Goal: Information Seeking & Learning: Learn about a topic

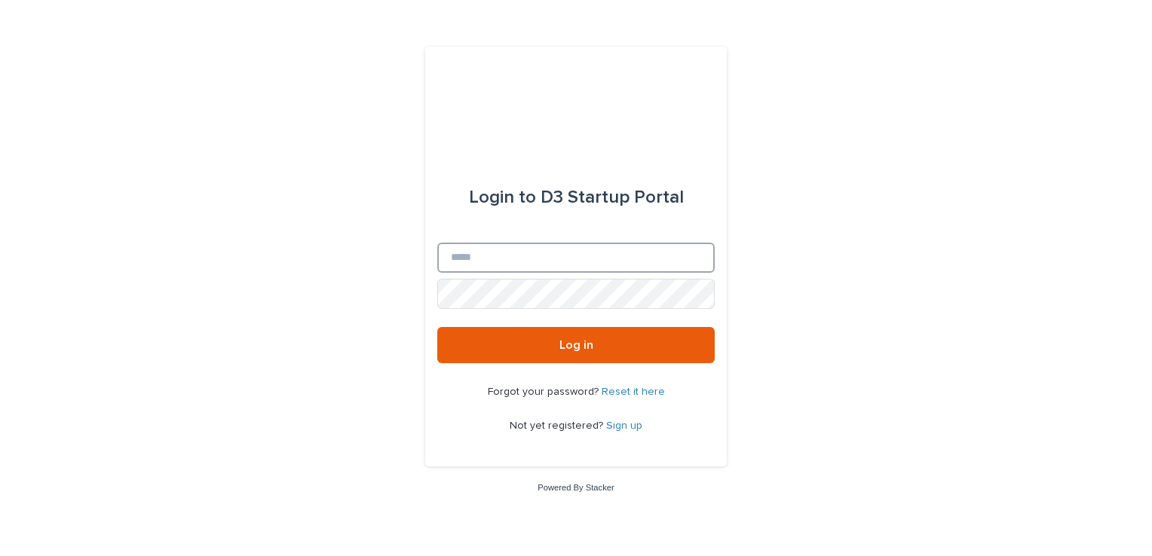
click at [483, 266] on input "Email" at bounding box center [575, 258] width 277 height 30
type input "**********"
click at [611, 421] on link "Sign up" at bounding box center [624, 426] width 36 height 11
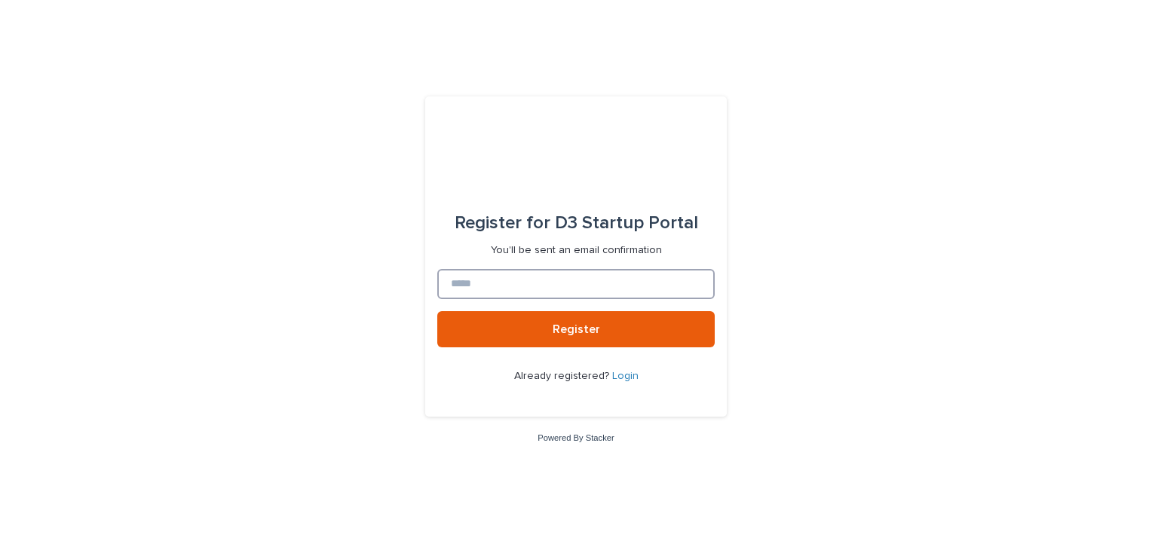
click at [537, 275] on input at bounding box center [575, 284] width 277 height 30
type input "**********"
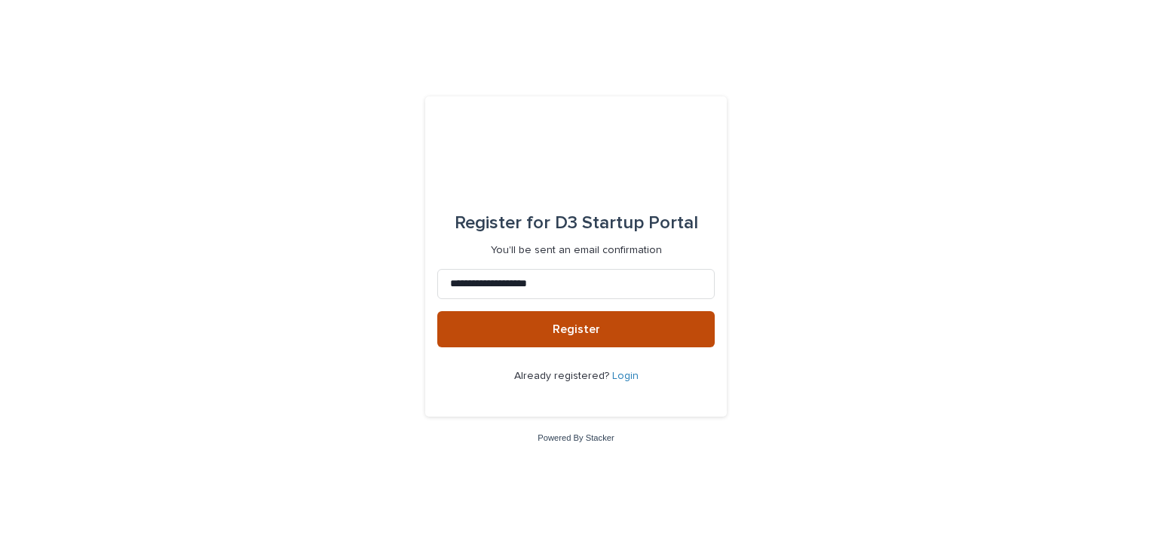
click at [606, 323] on button "Register" at bounding box center [575, 329] width 277 height 36
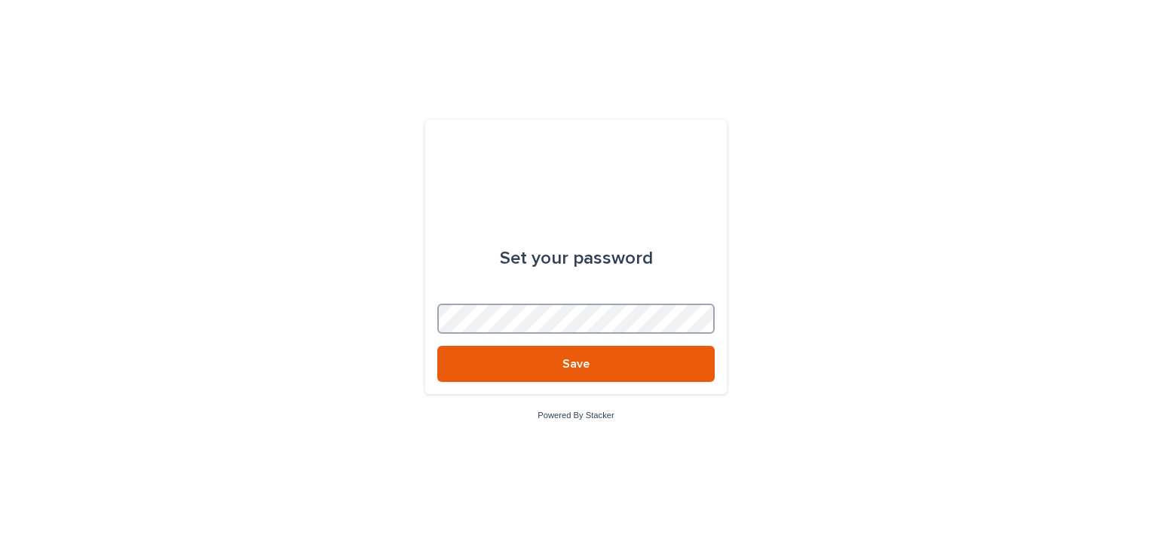
click at [437, 346] on button "Save" at bounding box center [575, 364] width 277 height 36
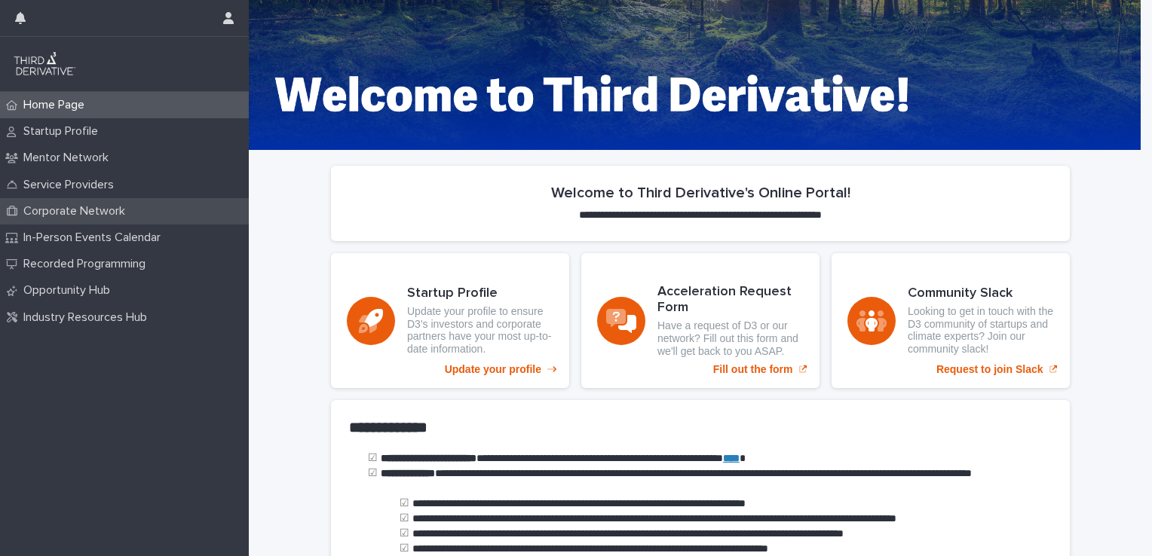
click at [112, 210] on p "Corporate Network" at bounding box center [77, 211] width 120 height 14
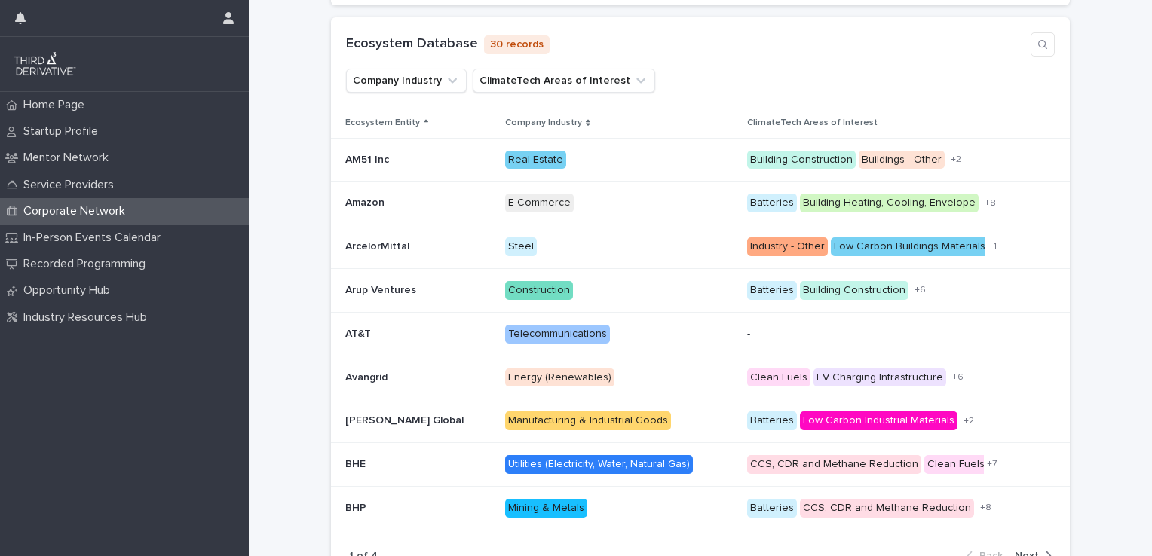
scroll to position [305, 0]
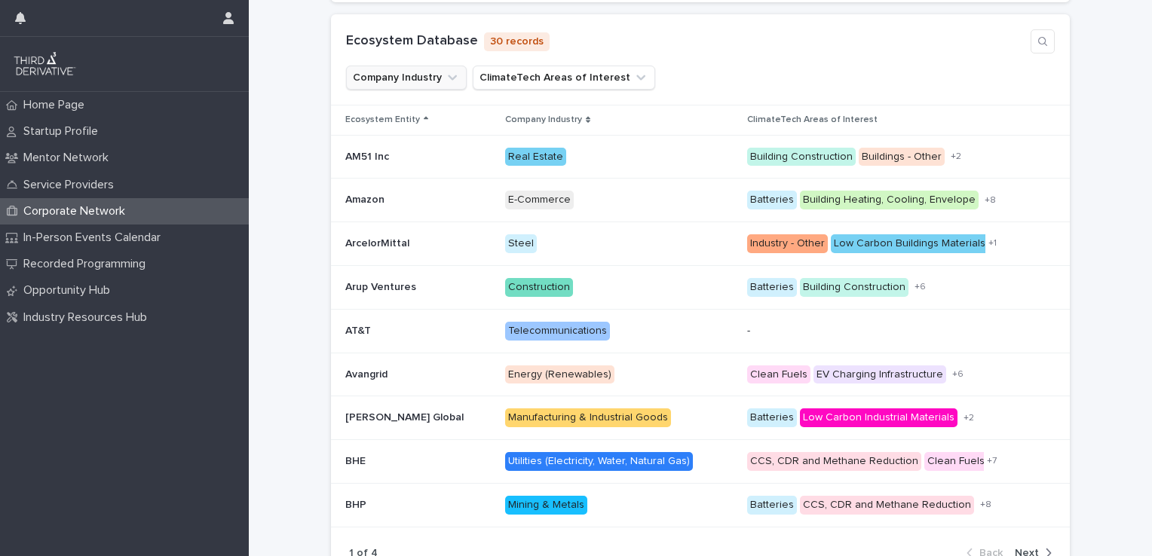
click at [428, 78] on button "Company Industry" at bounding box center [406, 78] width 121 height 24
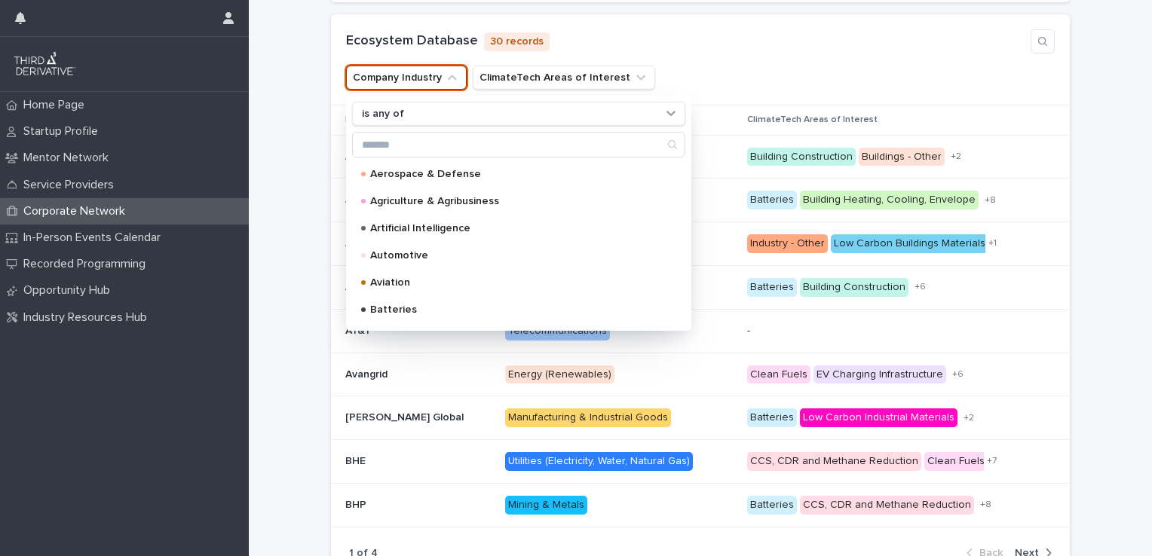
click at [293, 139] on div "**********" at bounding box center [700, 254] width 903 height 817
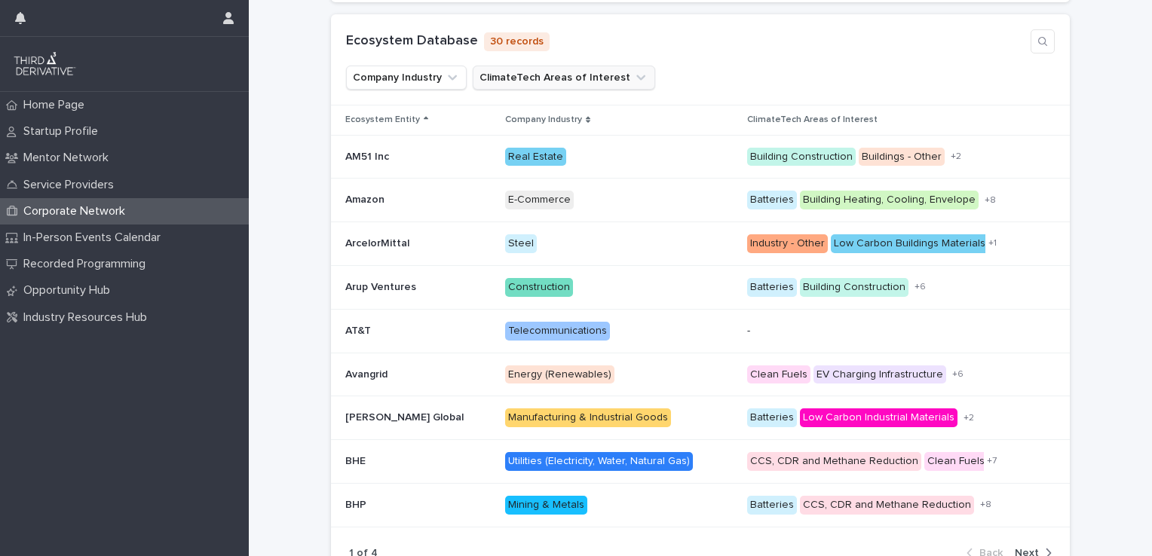
click at [633, 75] on icon "ClimateTech Areas of Interest" at bounding box center [640, 77] width 15 height 15
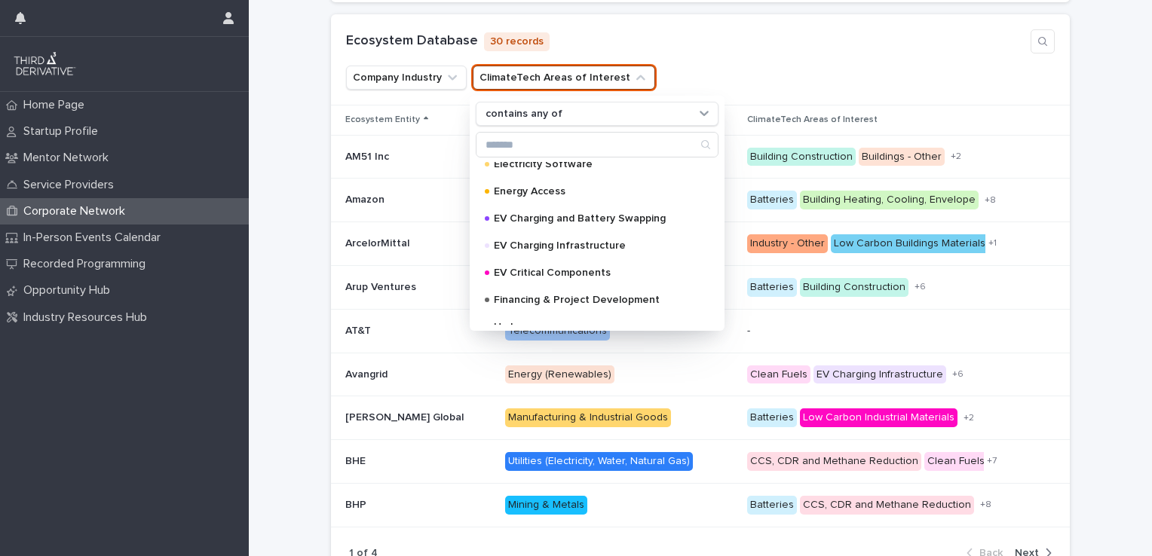
scroll to position [463, 0]
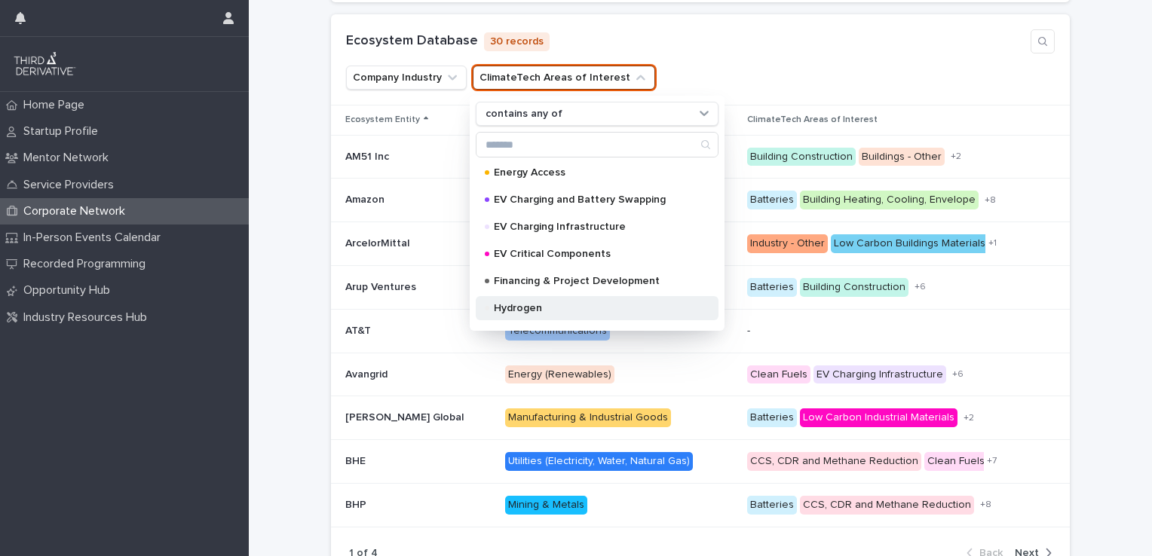
click at [569, 312] on p "Hydrogen" at bounding box center [594, 308] width 201 height 11
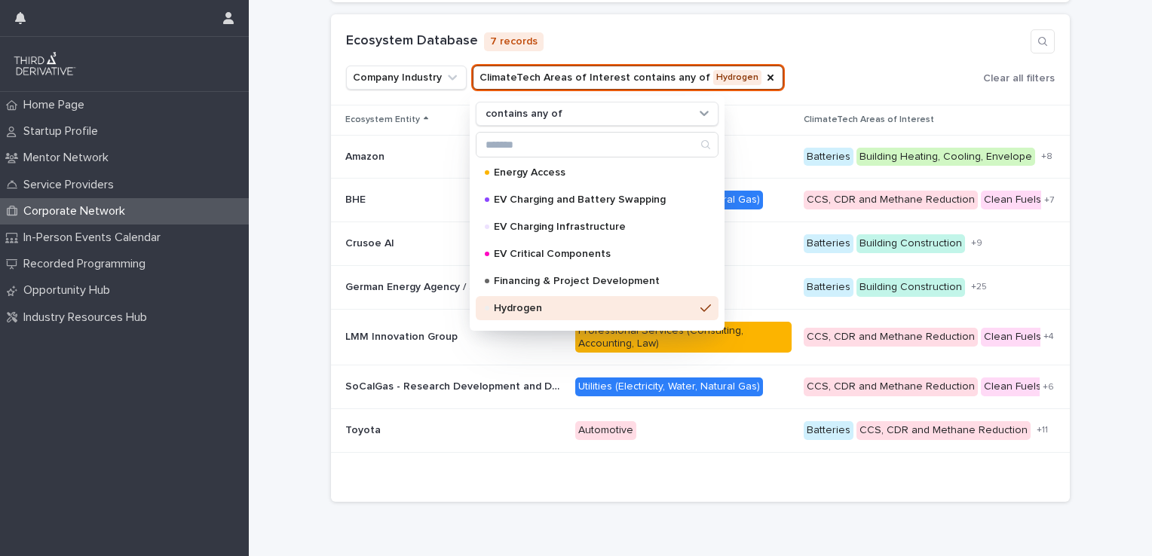
click at [1080, 216] on div "**********" at bounding box center [700, 217] width 903 height 743
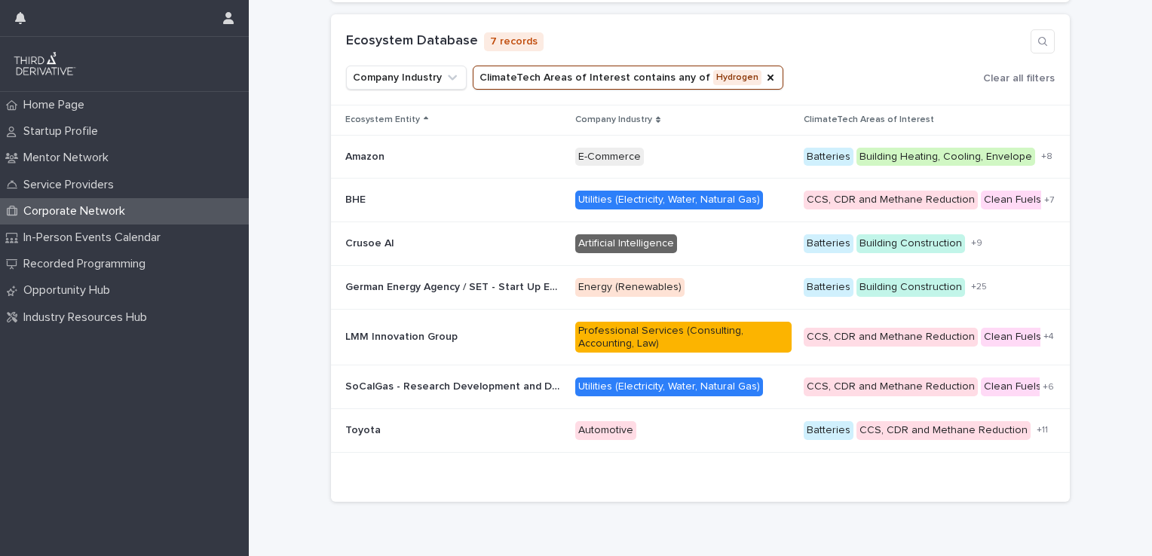
click at [633, 68] on button "ClimateTech Areas of Interest contains any of Hydrogen" at bounding box center [628, 78] width 311 height 24
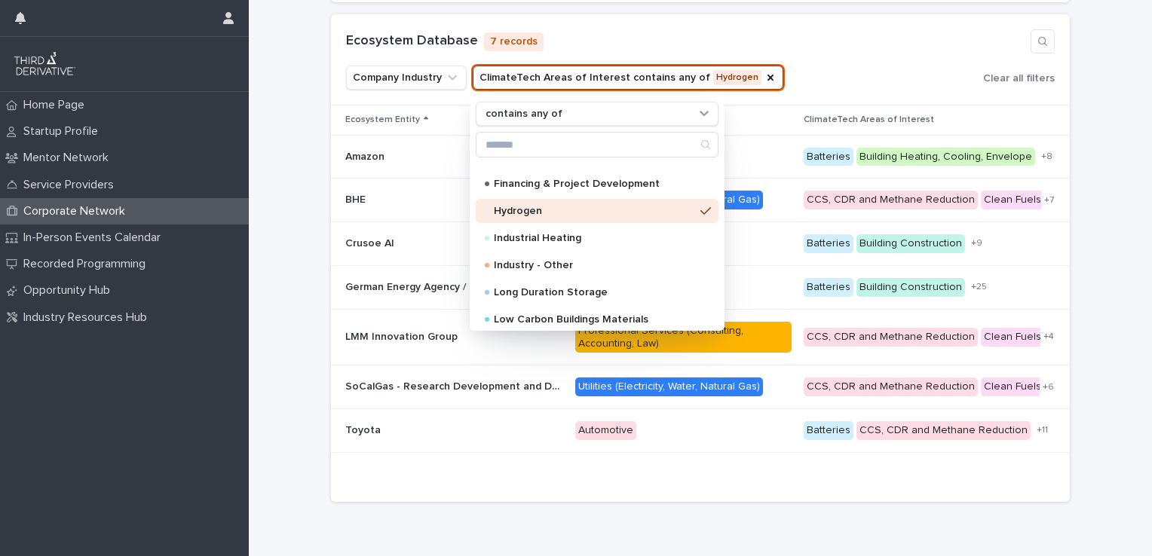
scroll to position [553, 0]
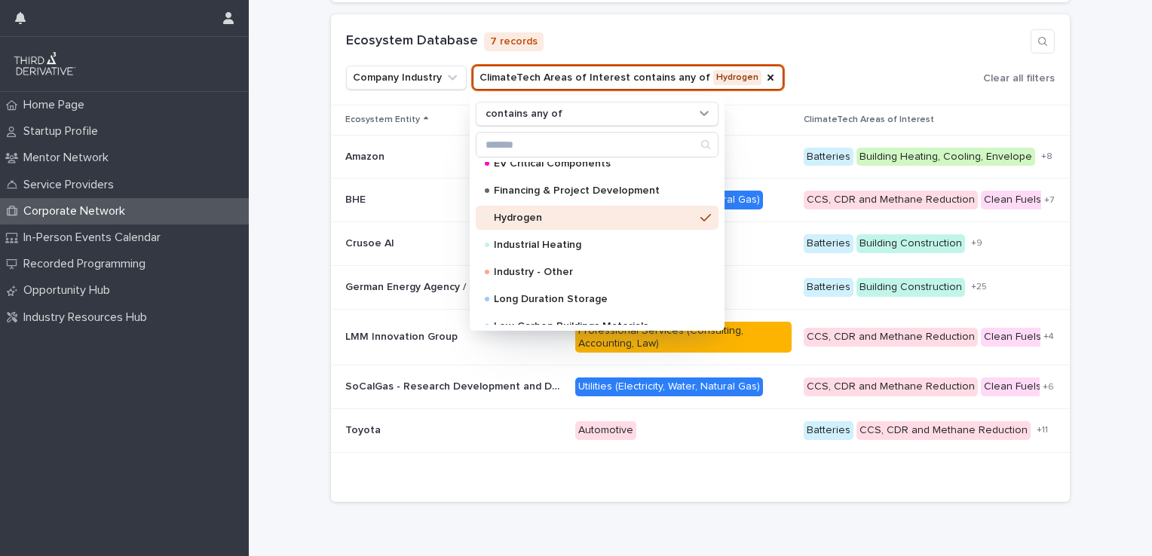
click at [256, 411] on div "**********" at bounding box center [700, 217] width 903 height 743
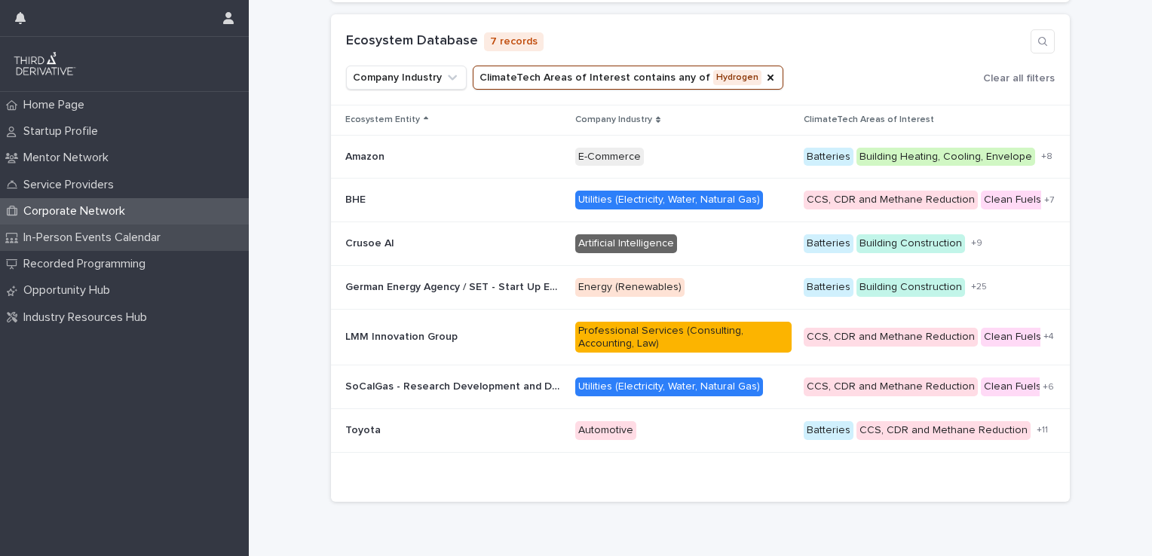
click at [132, 247] on div "In-Person Events Calendar" at bounding box center [124, 238] width 249 height 26
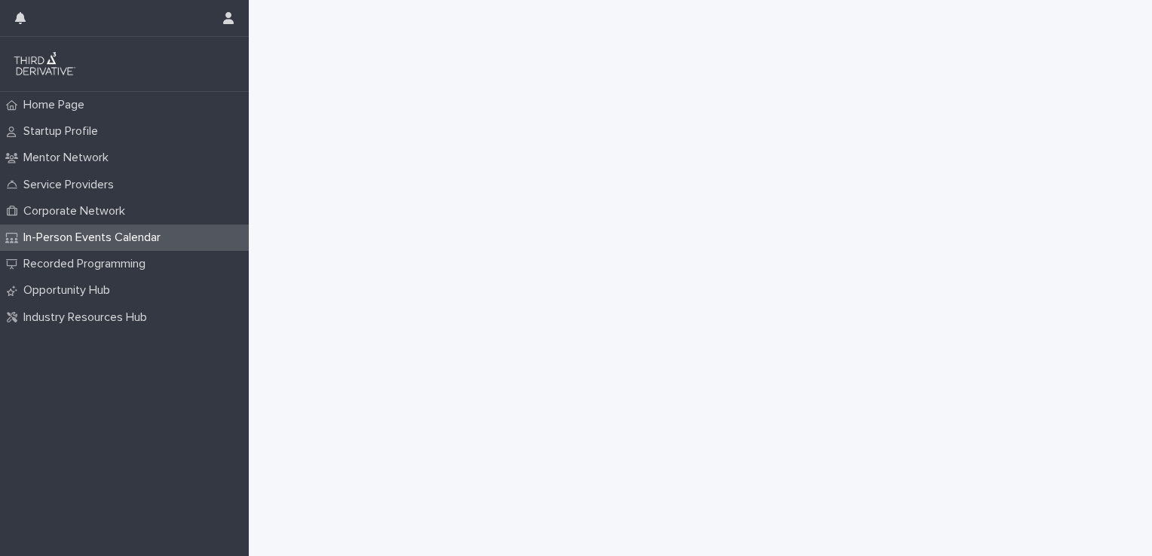
scroll to position [1200, 0]
click at [100, 301] on div "Opportunity Hub" at bounding box center [124, 290] width 249 height 26
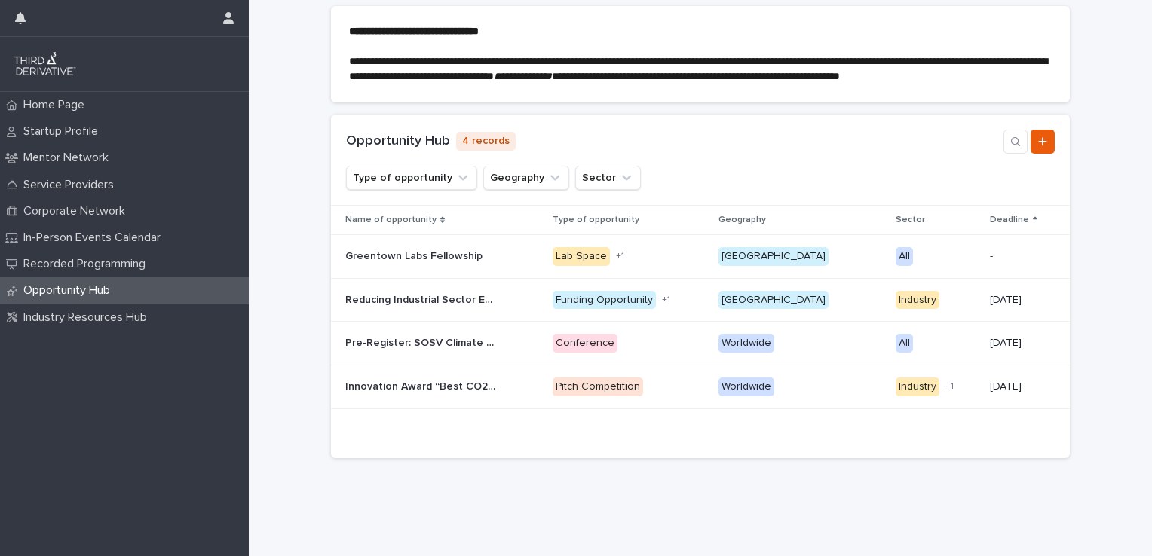
scroll to position [157, 0]
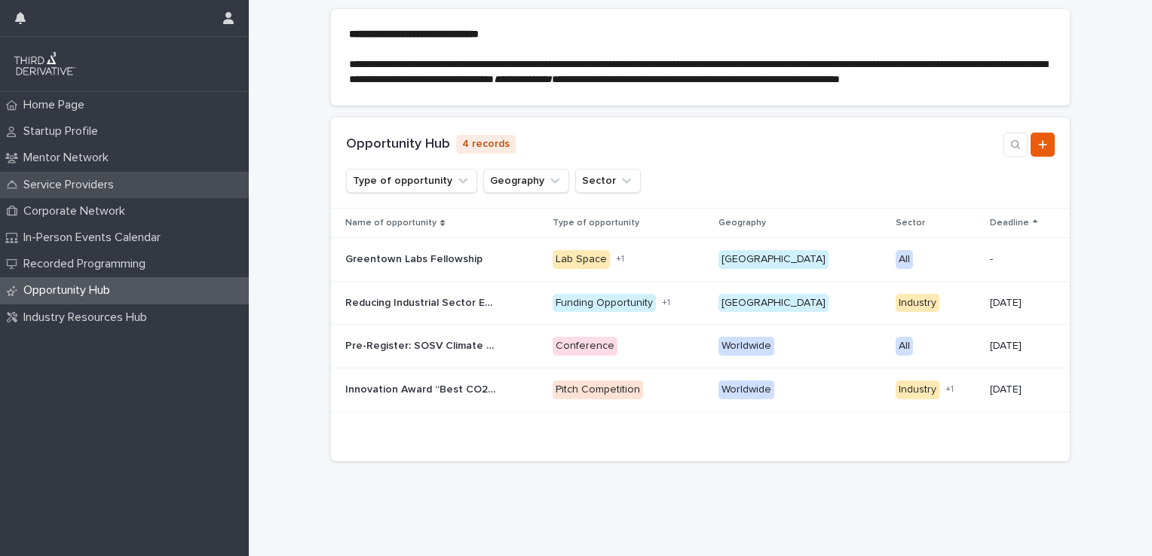
click at [92, 188] on p "Service Providers" at bounding box center [71, 185] width 109 height 14
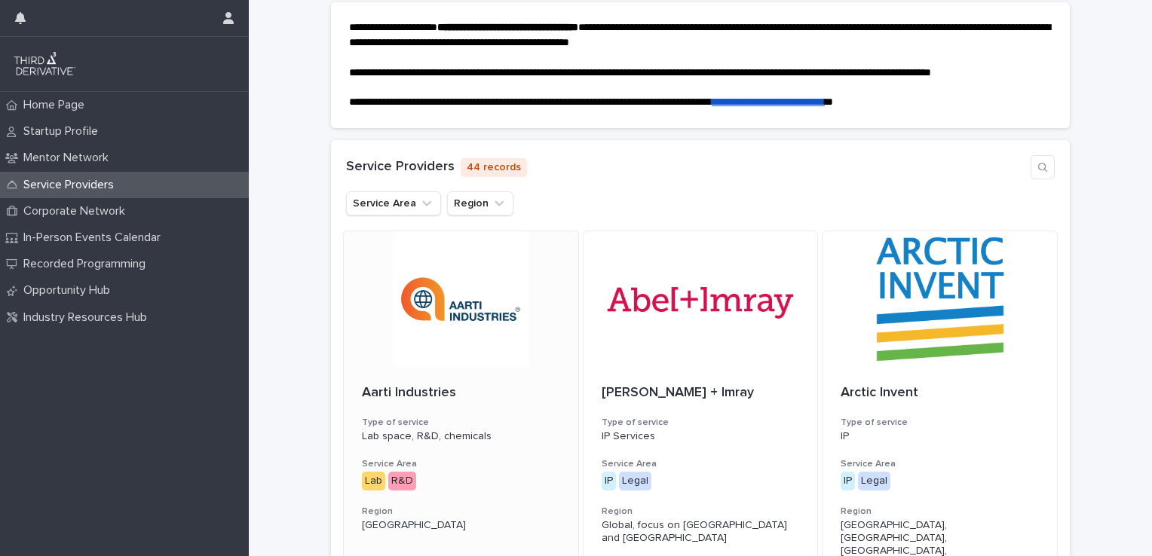
scroll to position [165, 0]
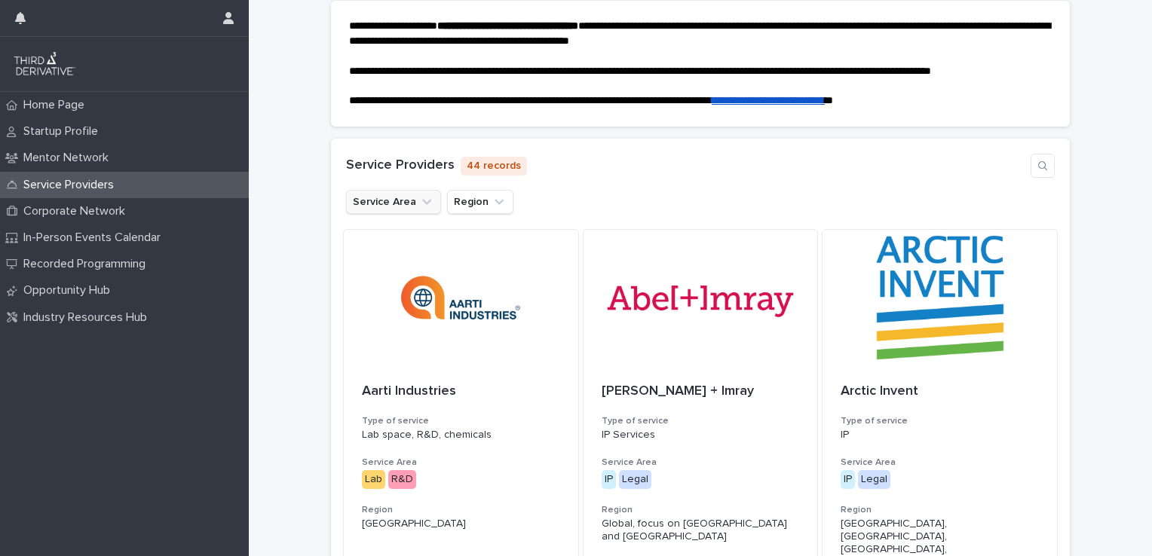
click at [419, 209] on icon "Service Area" at bounding box center [426, 202] width 15 height 15
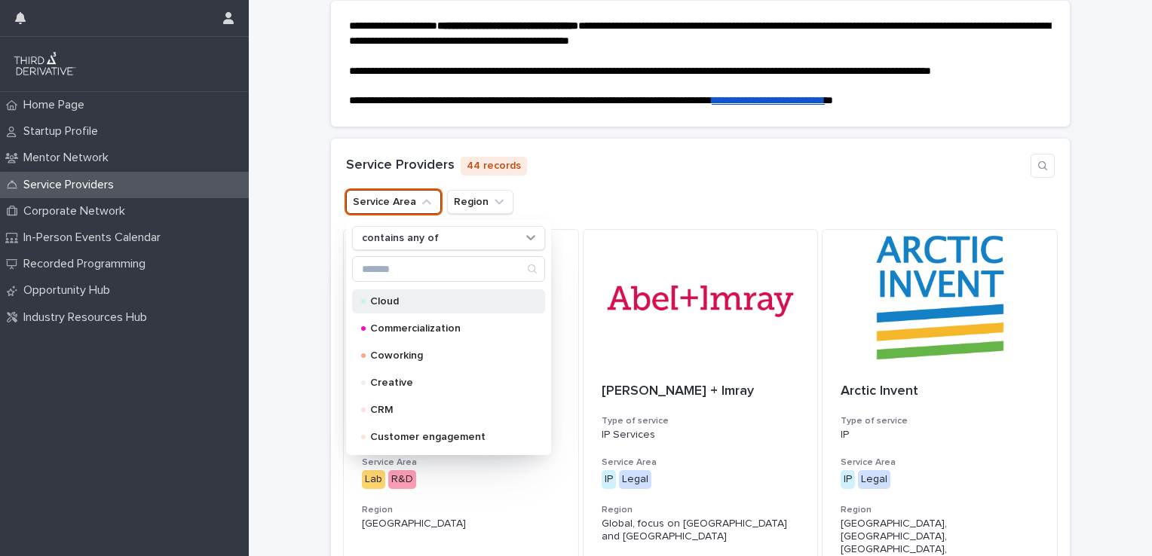
scroll to position [45, 0]
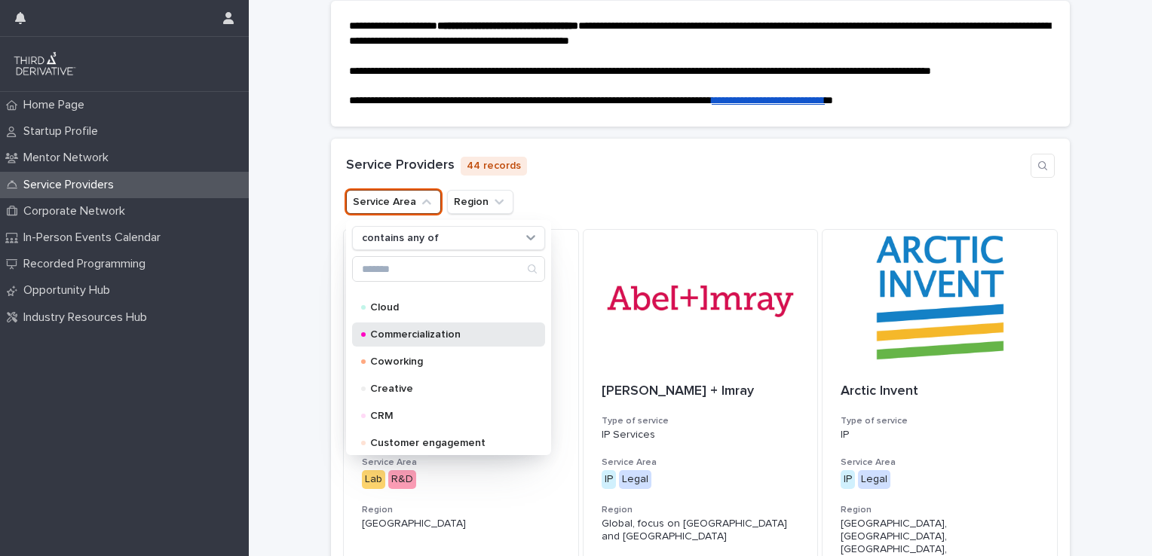
click at [434, 336] on p "Commercialization" at bounding box center [445, 334] width 151 height 11
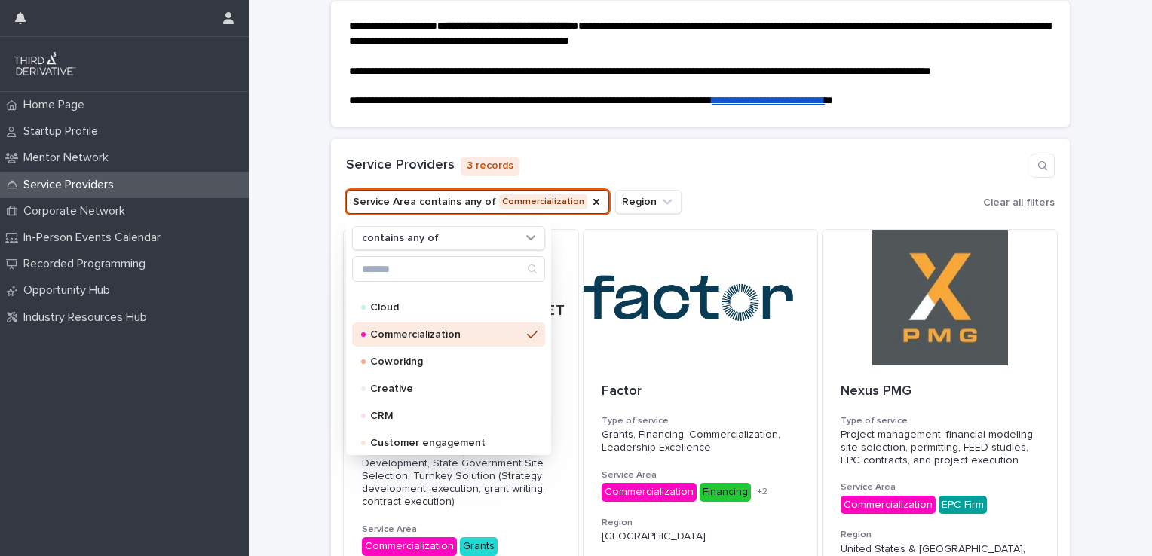
click at [271, 427] on div "**********" at bounding box center [700, 368] width 903 height 764
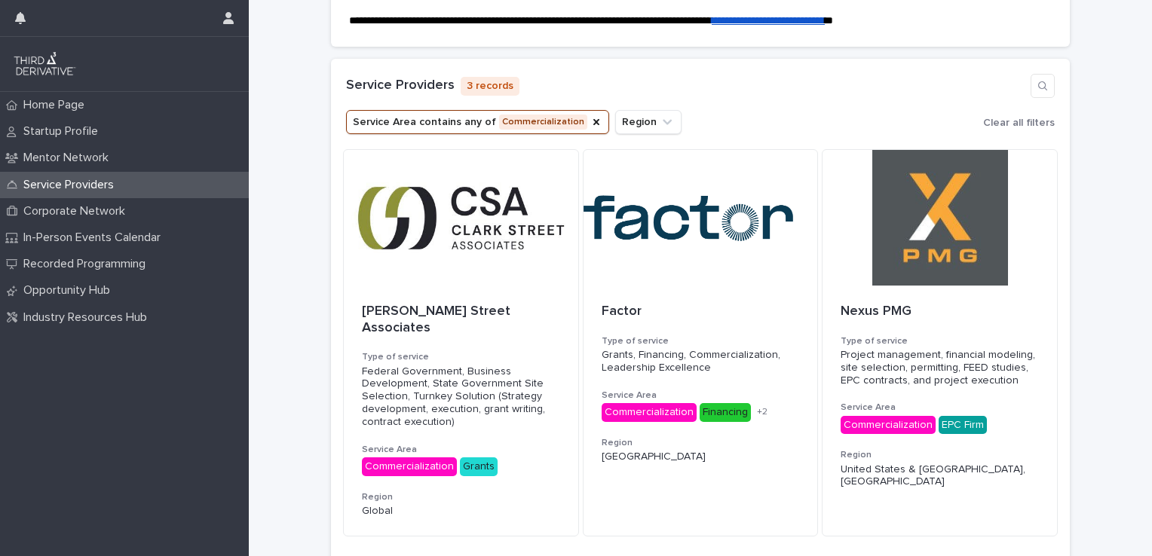
scroll to position [384, 0]
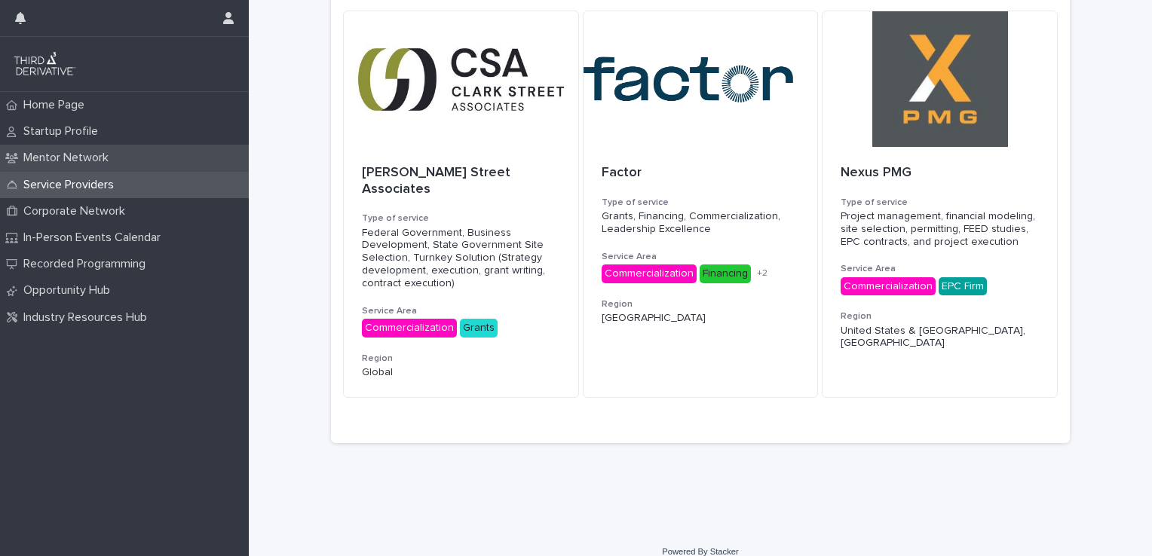
click at [59, 154] on p "Mentor Network" at bounding box center [68, 158] width 103 height 14
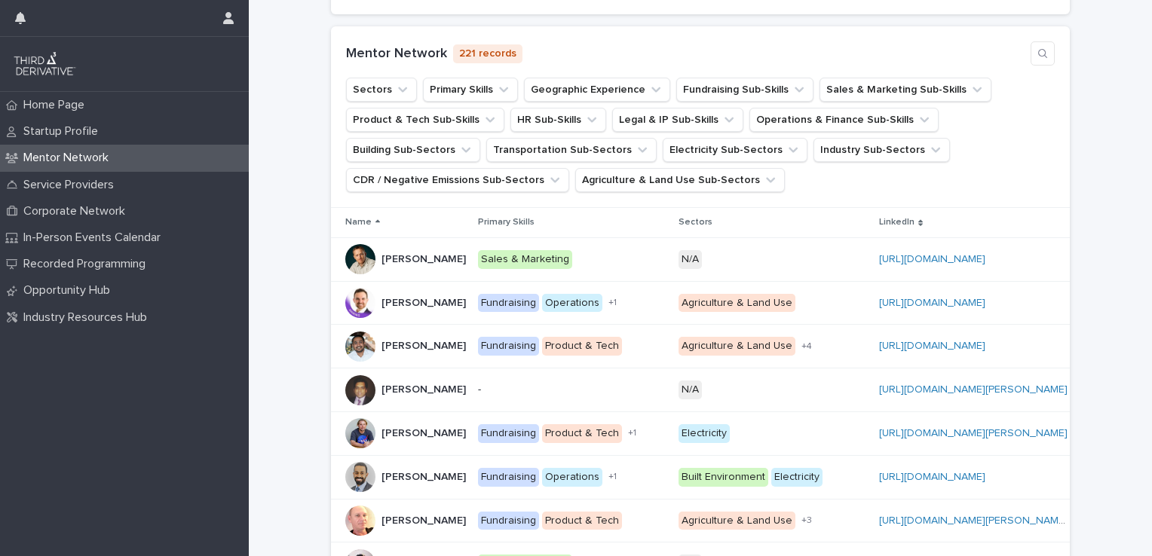
scroll to position [265, 0]
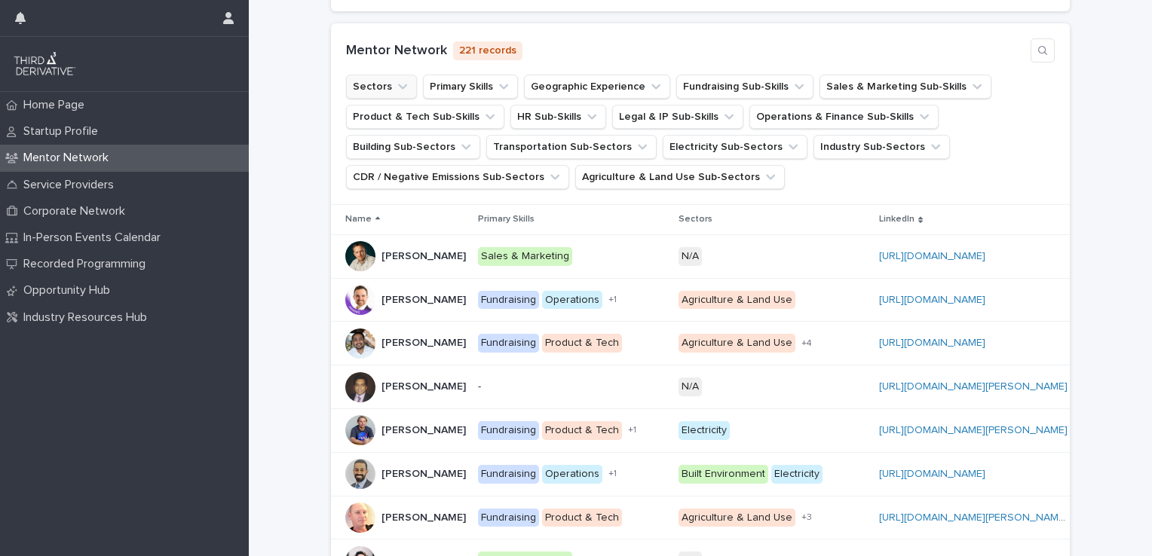
click at [395, 94] on icon "Sectors" at bounding box center [402, 86] width 15 height 15
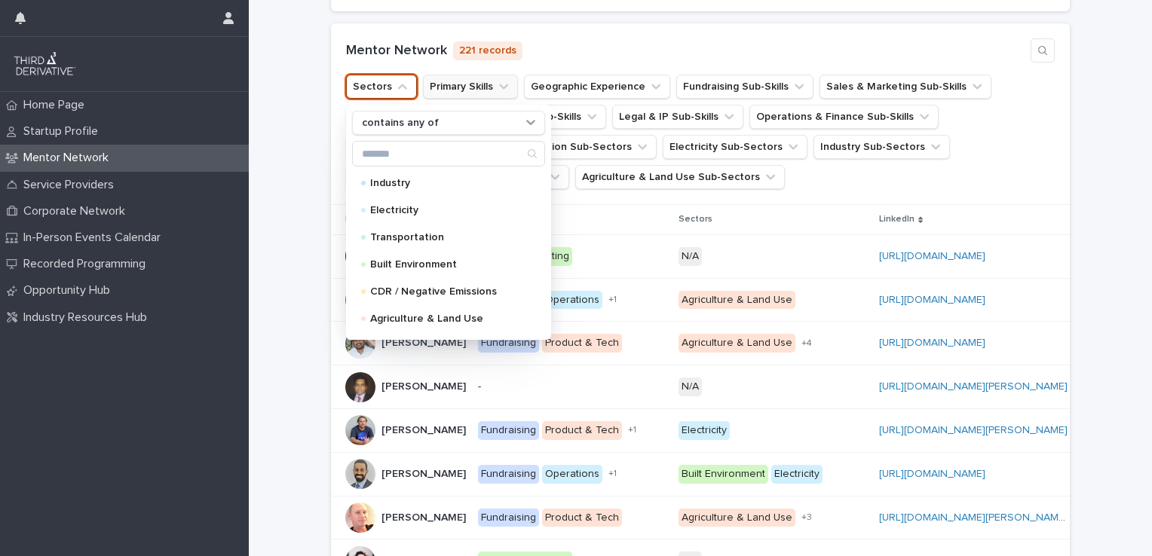
click at [461, 99] on button "Primary Skills" at bounding box center [470, 87] width 95 height 24
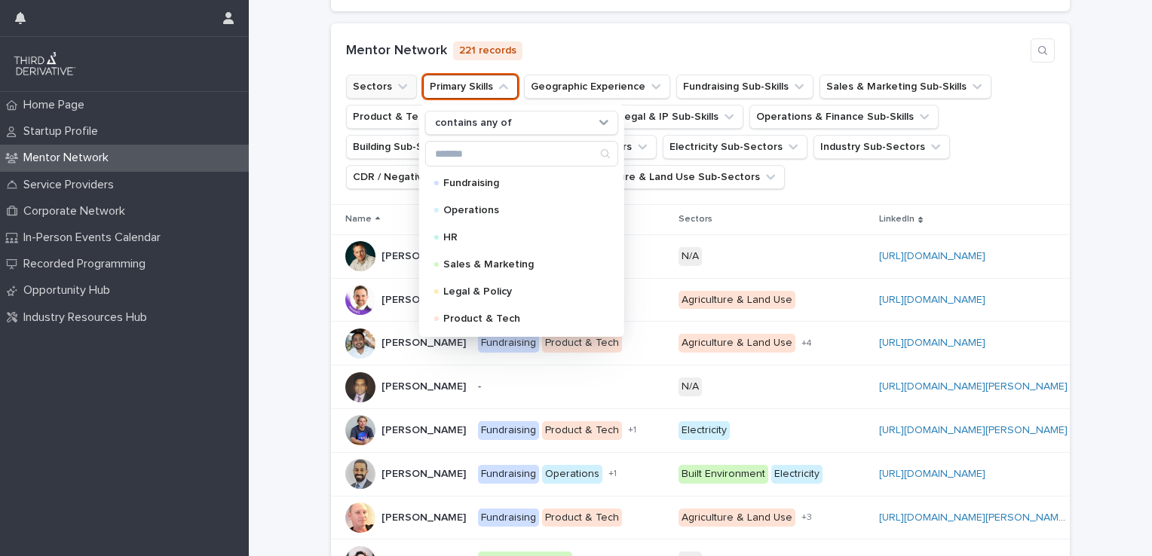
click at [381, 96] on button "Sectors" at bounding box center [381, 87] width 71 height 24
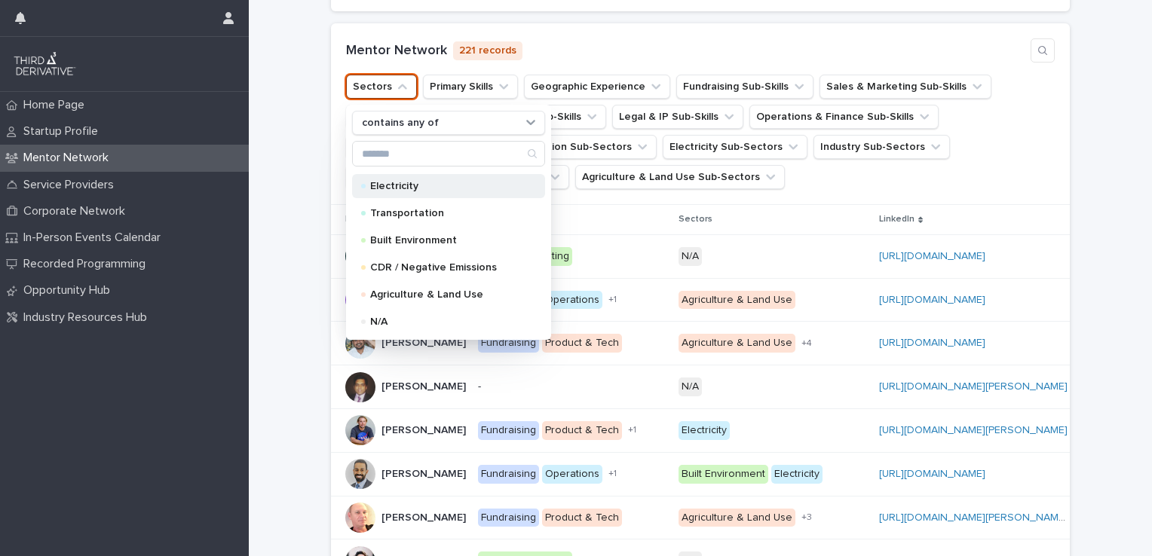
scroll to position [0, 0]
click at [423, 191] on div "Industry" at bounding box center [448, 183] width 193 height 24
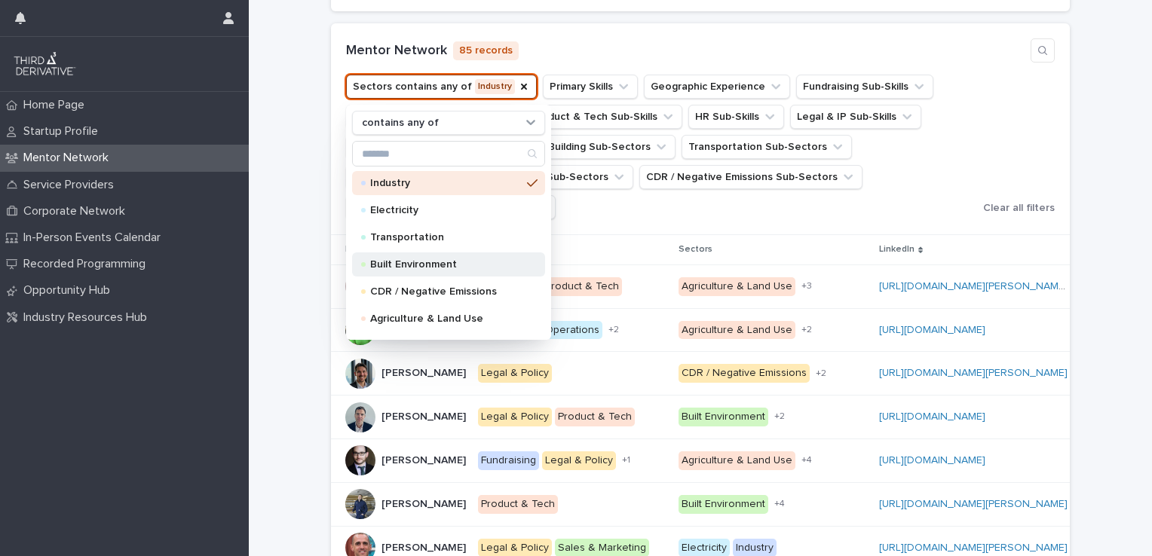
scroll to position [24, 0]
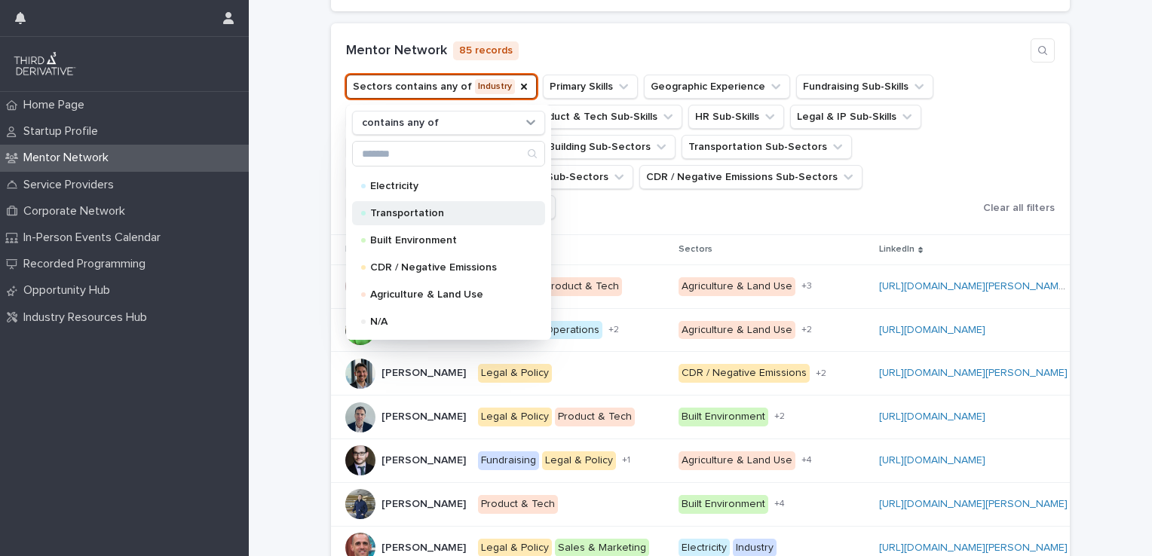
click at [417, 219] on div "Transportation" at bounding box center [448, 213] width 193 height 24
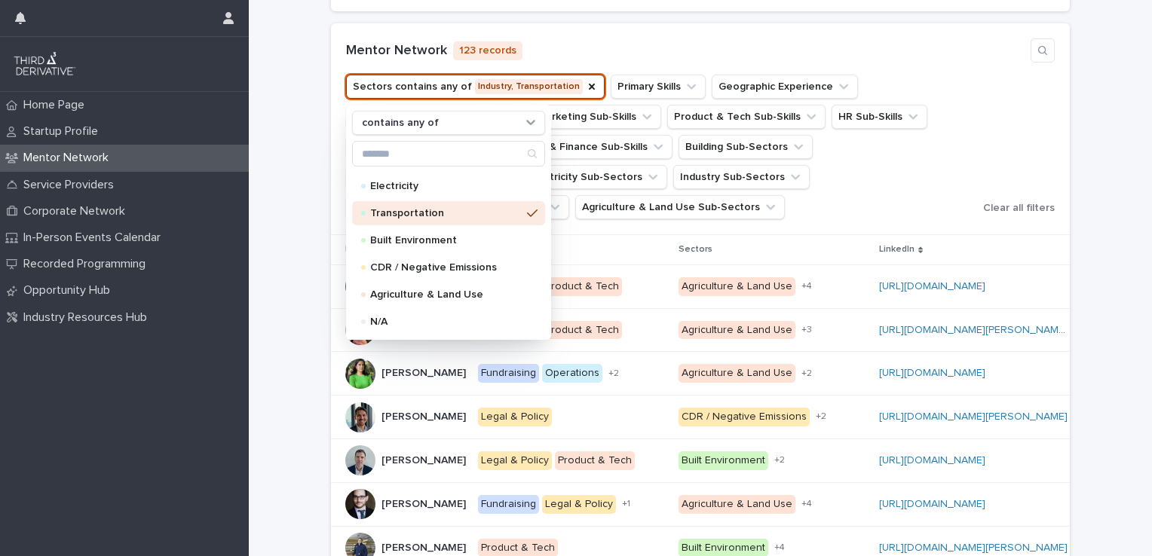
click at [294, 257] on div "**********" at bounding box center [700, 339] width 903 height 908
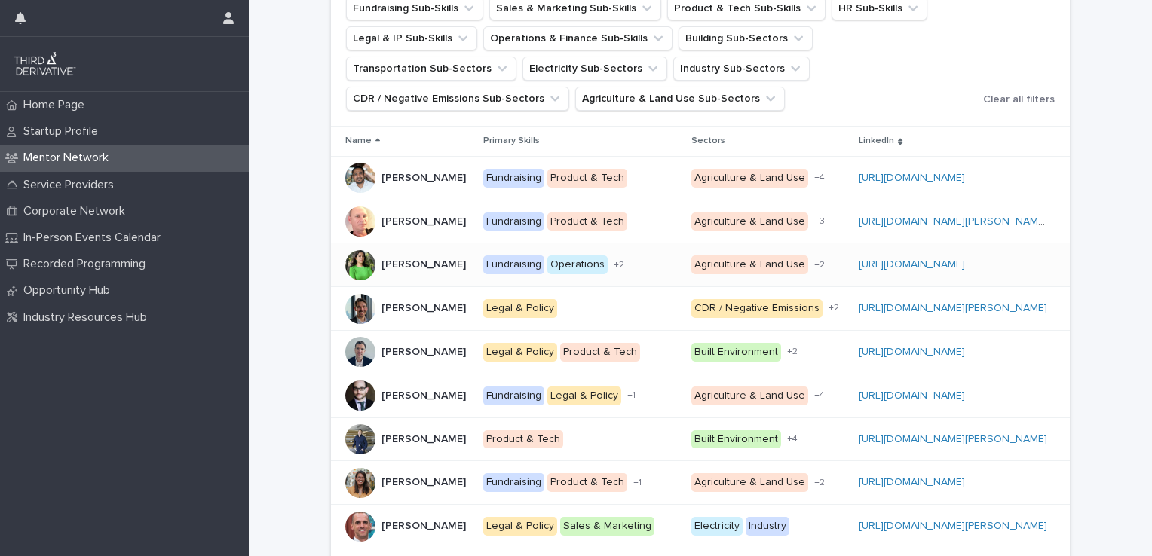
scroll to position [527, 0]
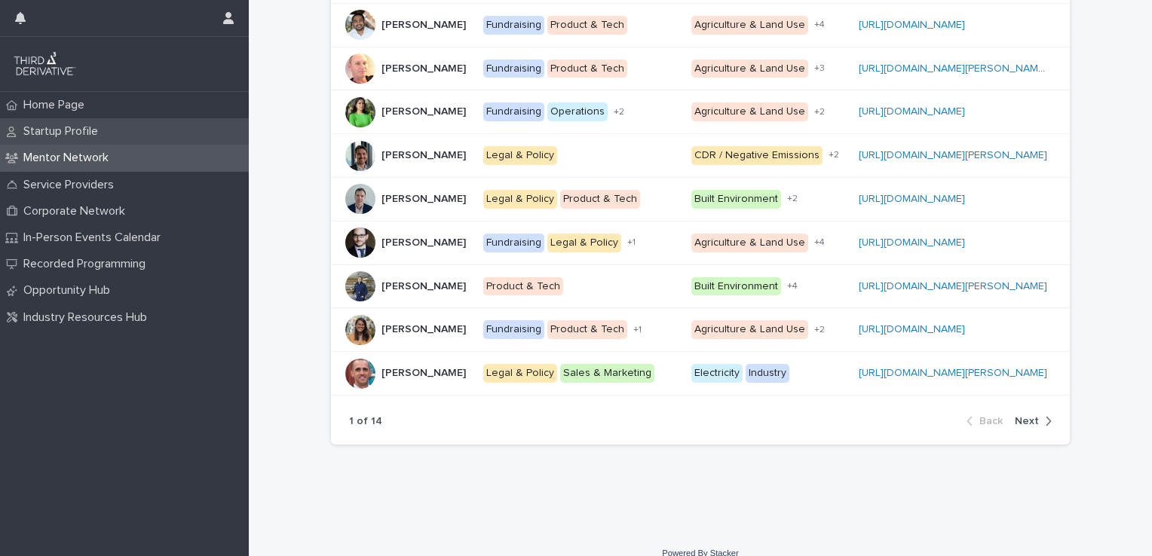
click at [83, 125] on p "Startup Profile" at bounding box center [63, 131] width 93 height 14
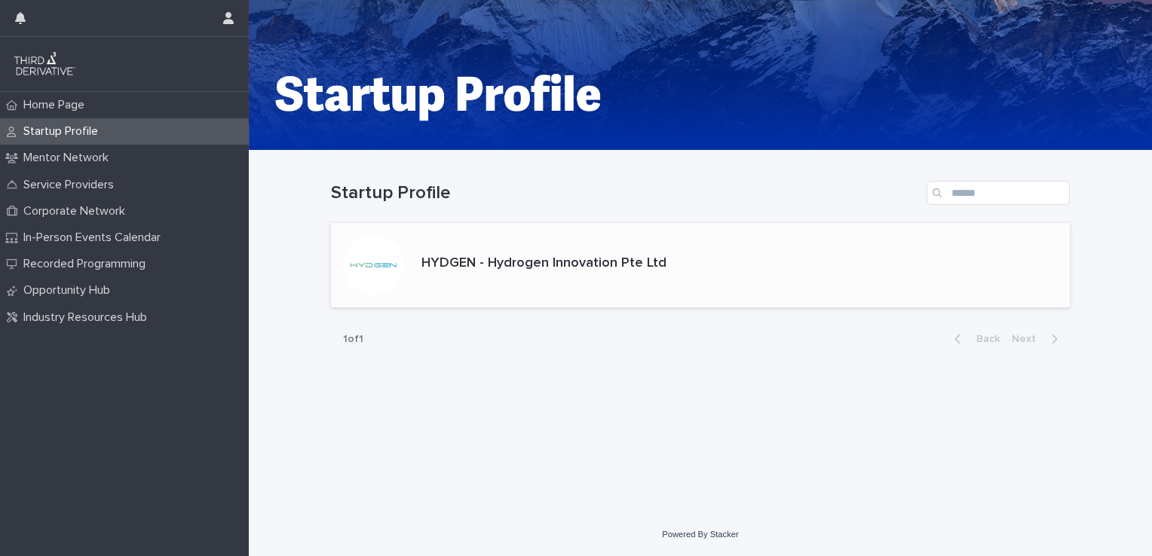
click at [529, 274] on div "HYDGEN - Hydrogen Innovation Pte Ltd" at bounding box center [543, 266] width 257 height 32
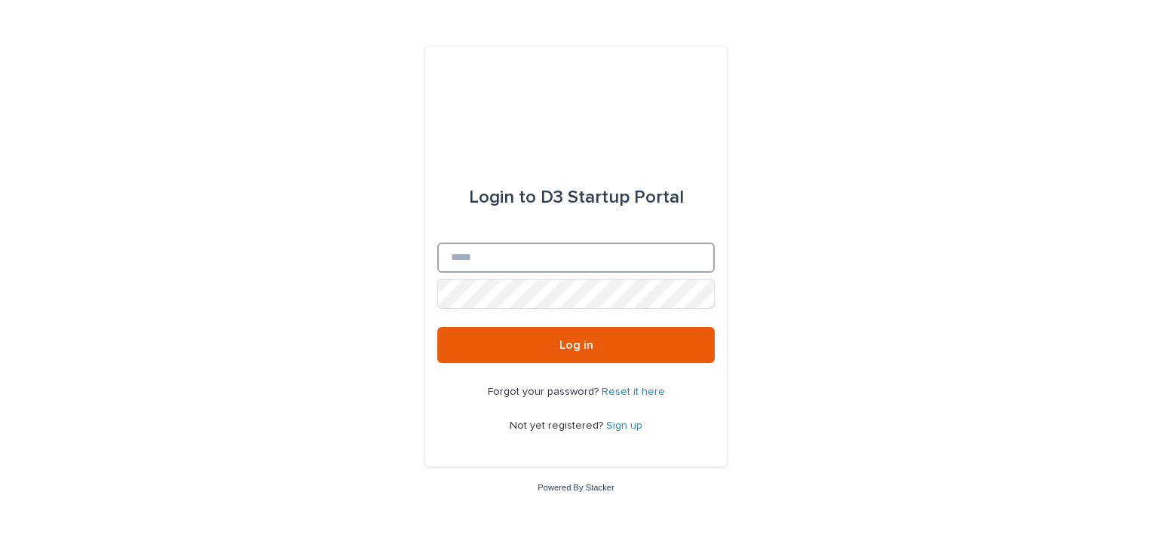
click at [533, 267] on input "Email" at bounding box center [575, 258] width 277 height 30
type input "**********"
click at [437, 327] on button "Log in" at bounding box center [575, 345] width 277 height 36
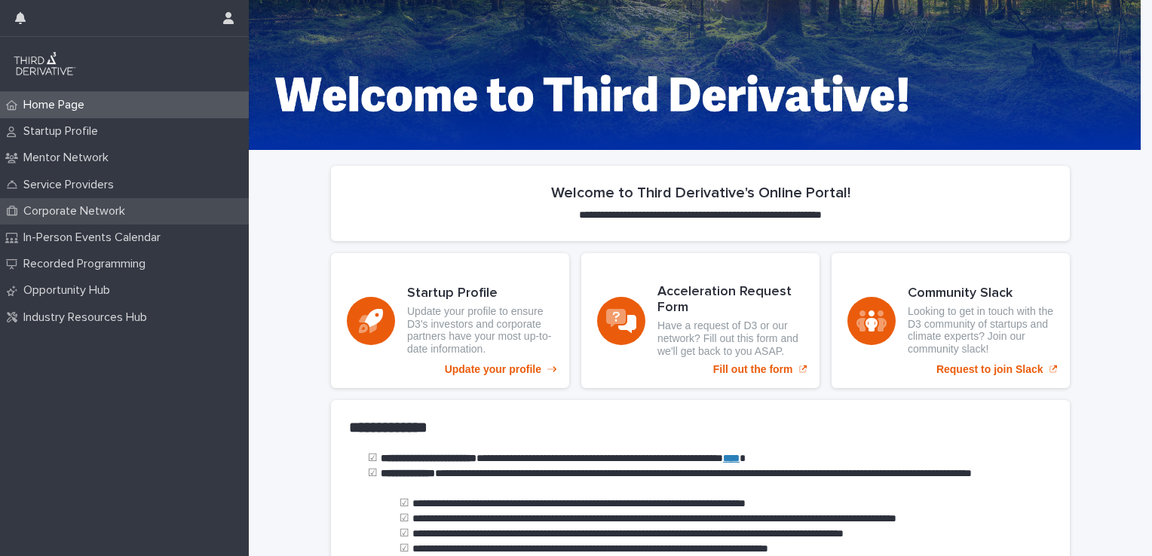
click at [59, 216] on p "Corporate Network" at bounding box center [77, 211] width 120 height 14
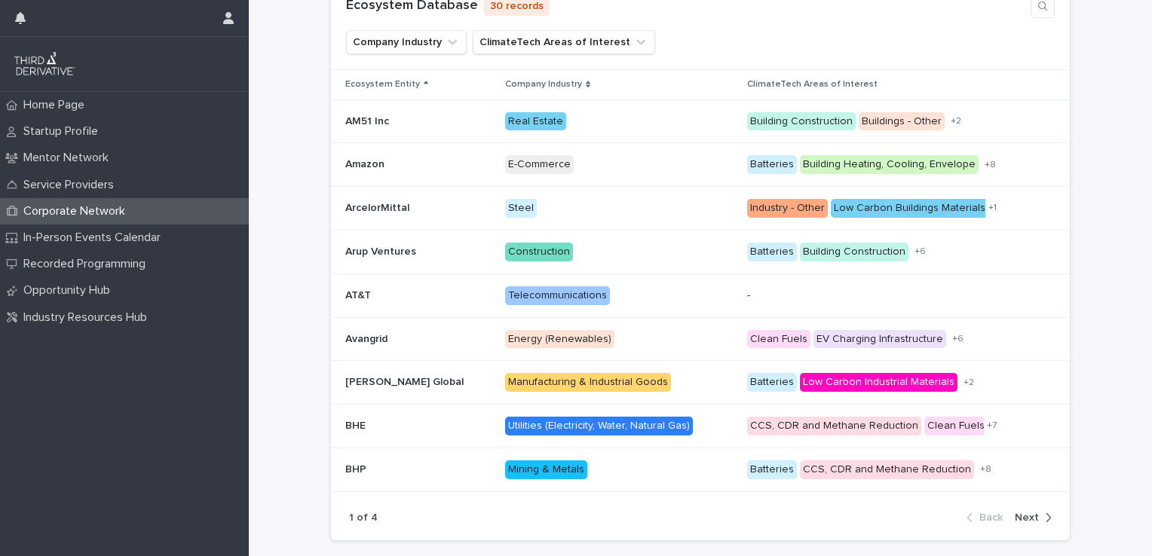
scroll to position [339, 0]
click at [1045, 516] on icon "button" at bounding box center [1048, 519] width 7 height 14
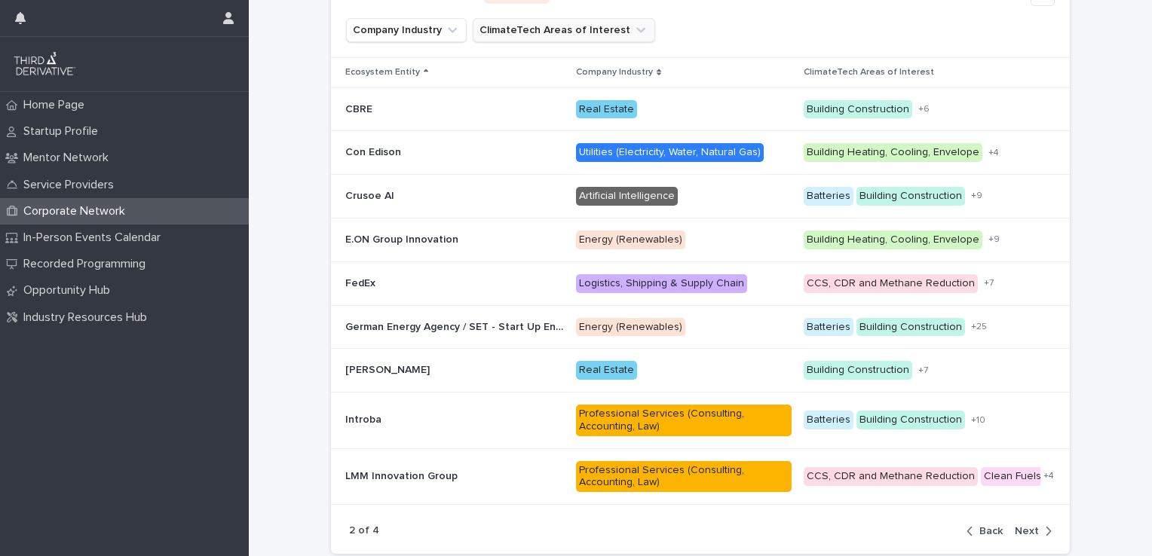
click at [556, 26] on button "ClimateTech Areas of Interest" at bounding box center [564, 30] width 182 height 24
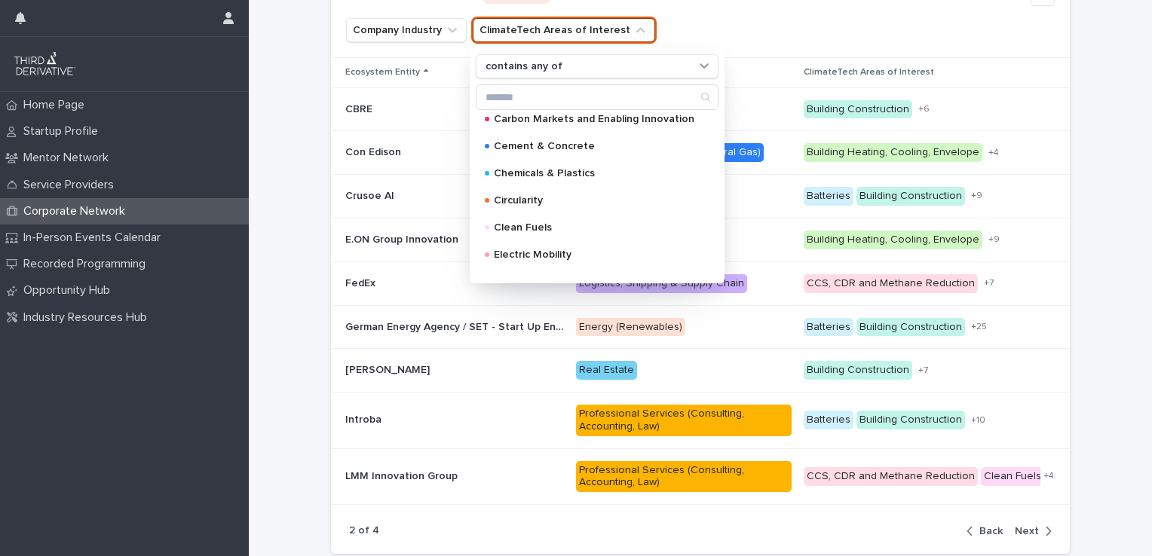
scroll to position [256, 0]
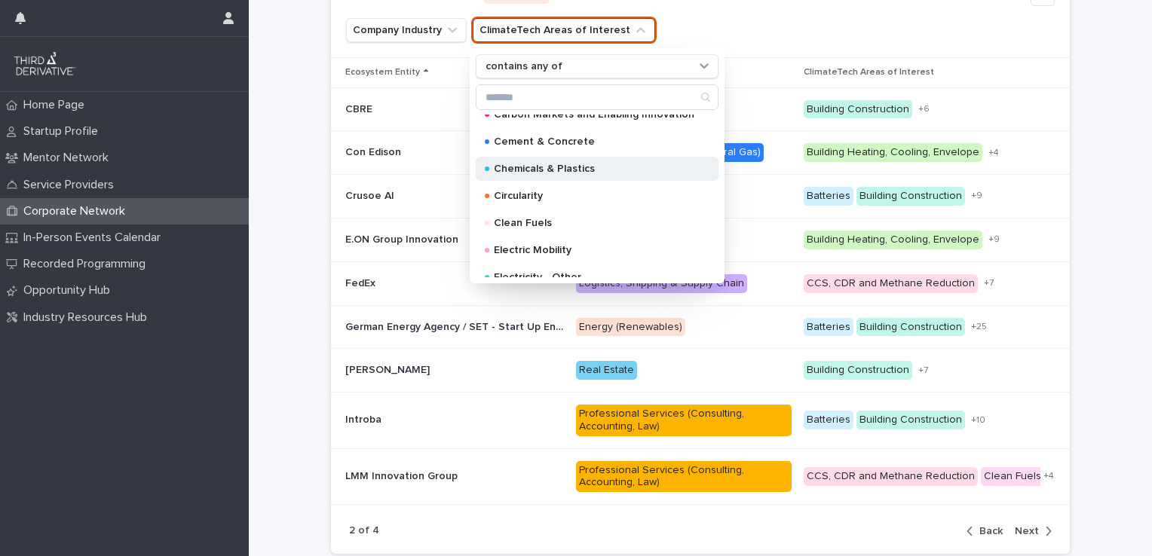
click at [550, 164] on p "Chemicals & Plastics" at bounding box center [594, 169] width 201 height 11
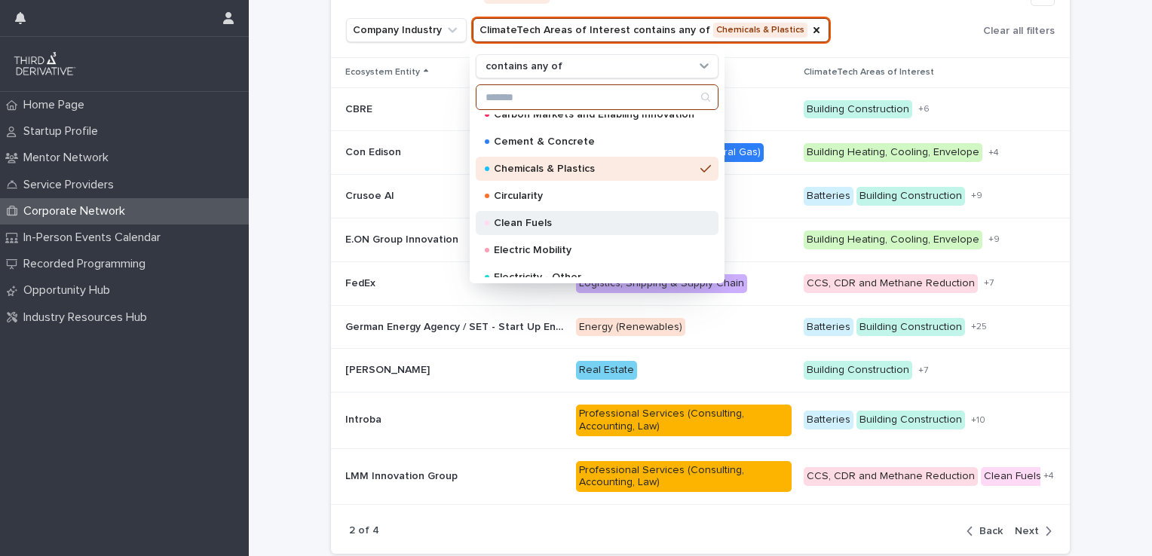
click at [543, 109] on input "Search" at bounding box center [596, 97] width 241 height 24
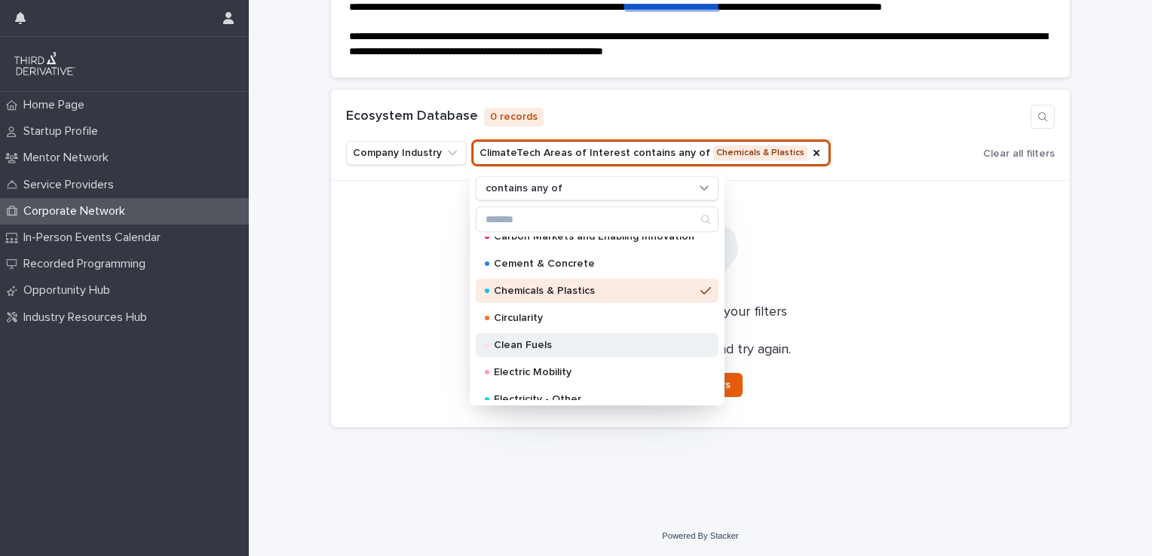
click at [547, 342] on p "Clean Fuels" at bounding box center [594, 345] width 201 height 11
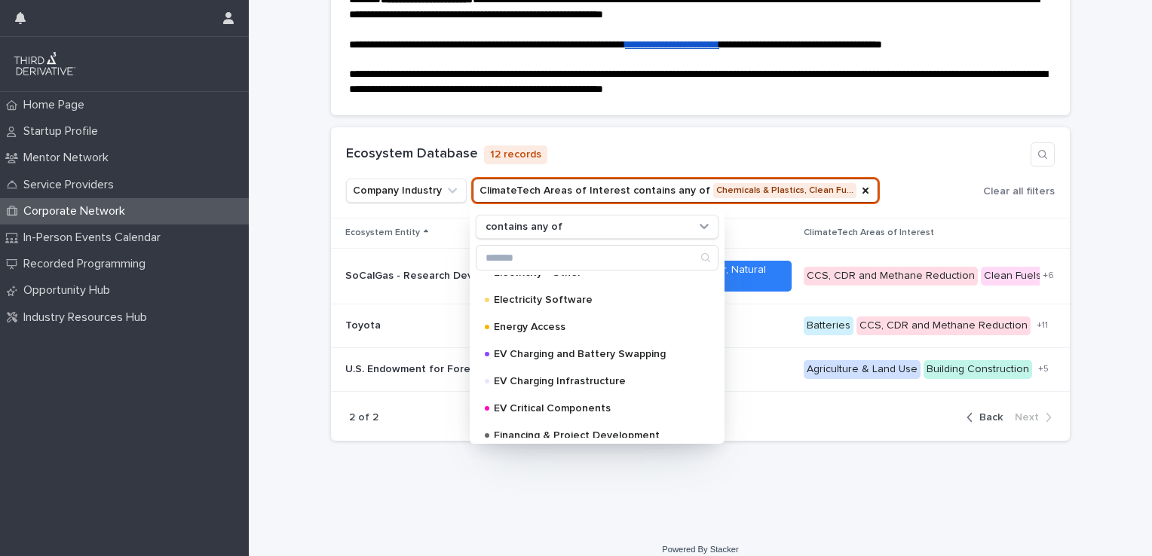
scroll to position [431, 0]
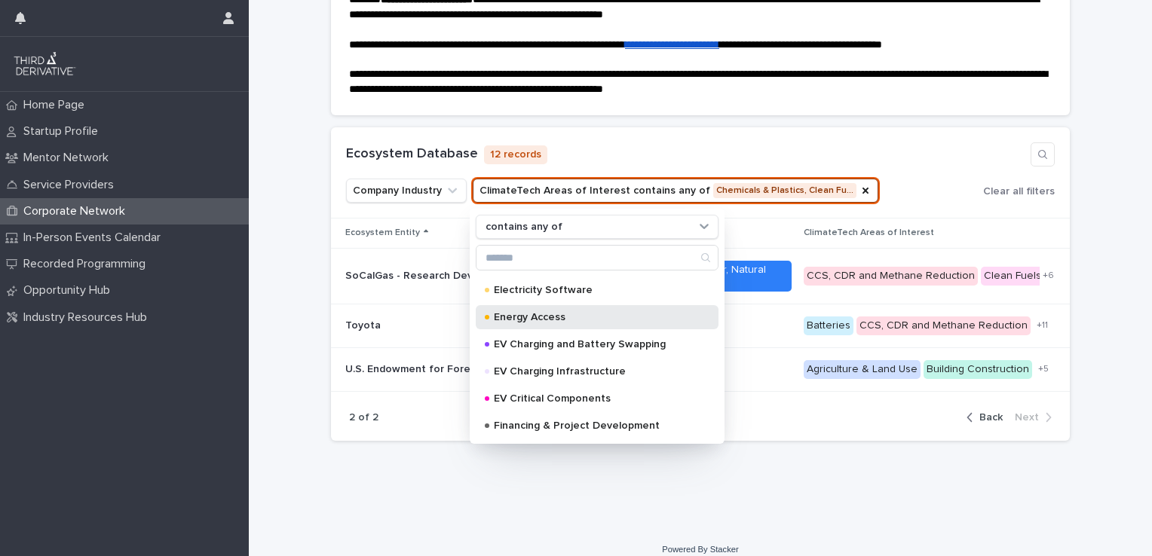
click at [567, 317] on p "Energy Access" at bounding box center [594, 317] width 201 height 11
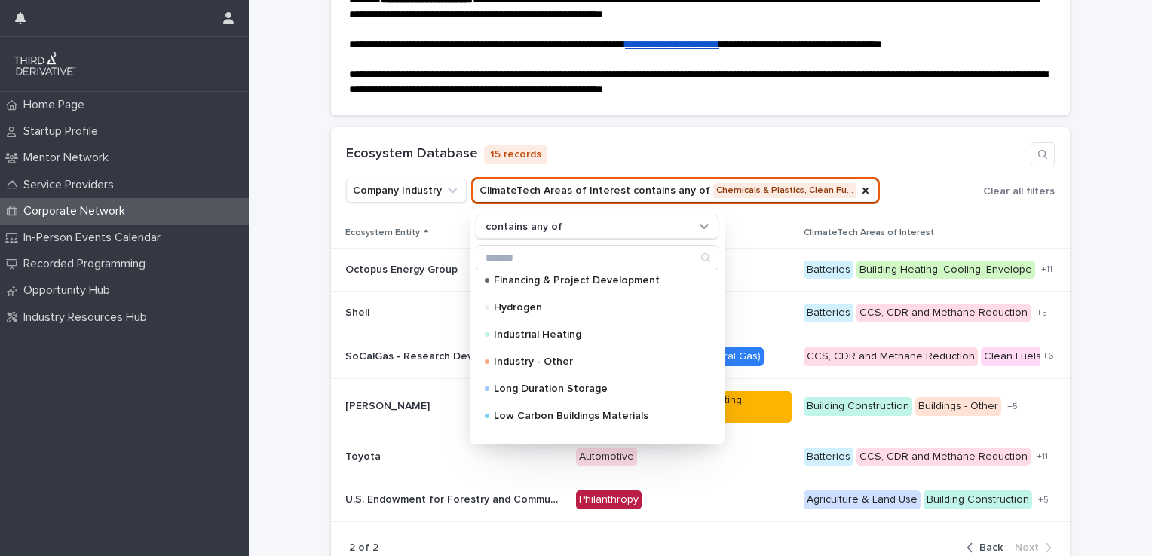
scroll to position [582, 0]
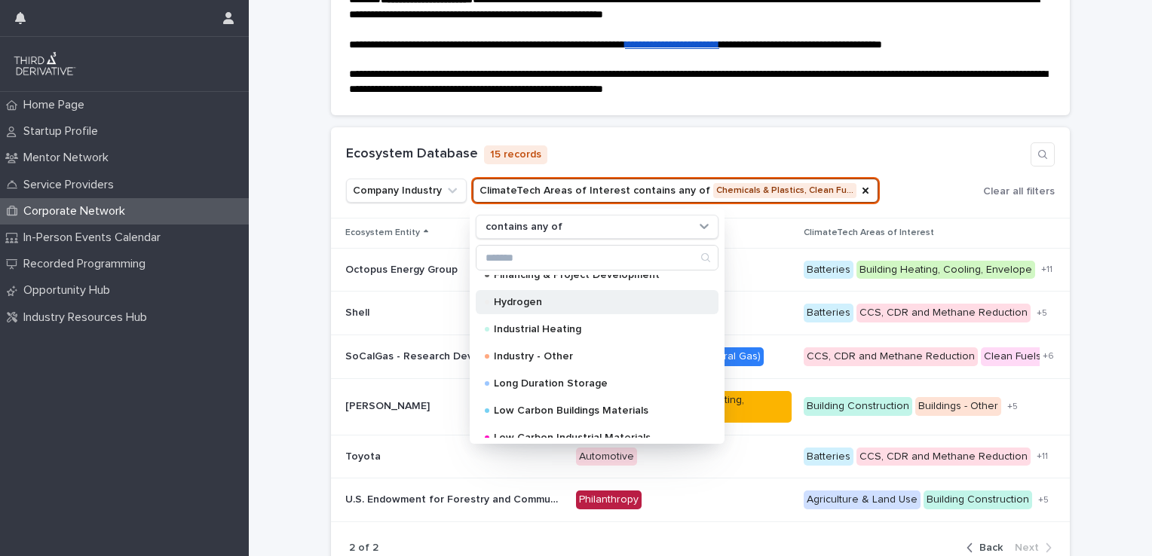
click at [574, 308] on div "Hydrogen" at bounding box center [597, 302] width 243 height 24
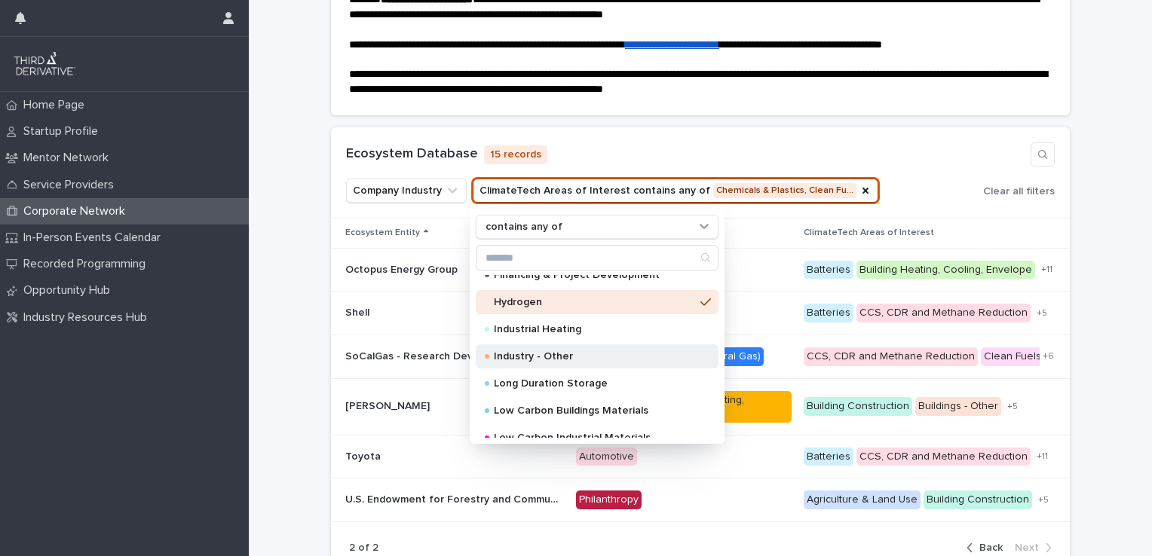
click at [559, 354] on p "Industry - Other" at bounding box center [594, 356] width 201 height 11
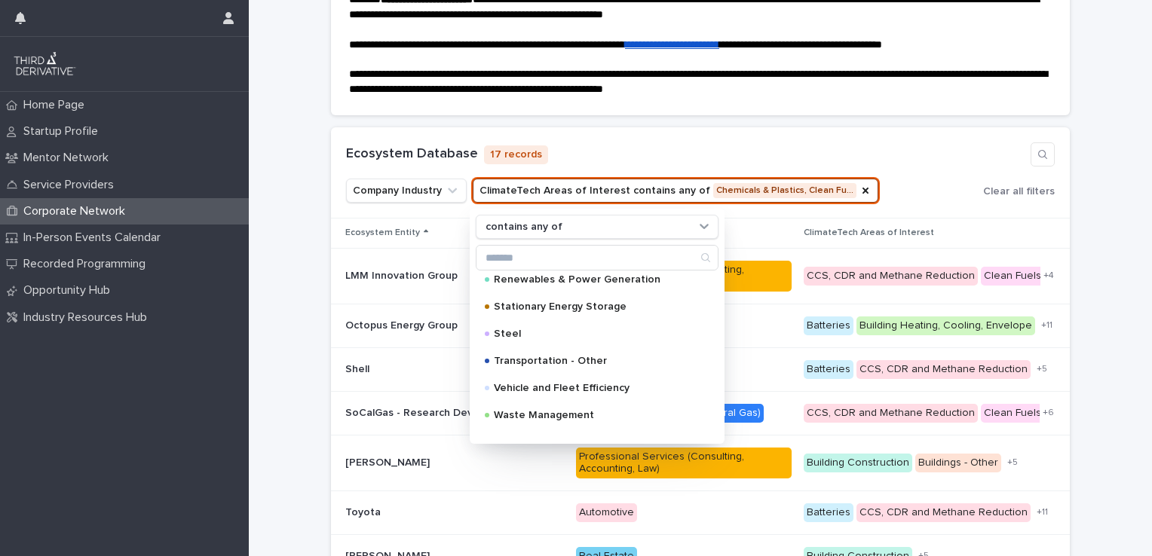
scroll to position [811, 0]
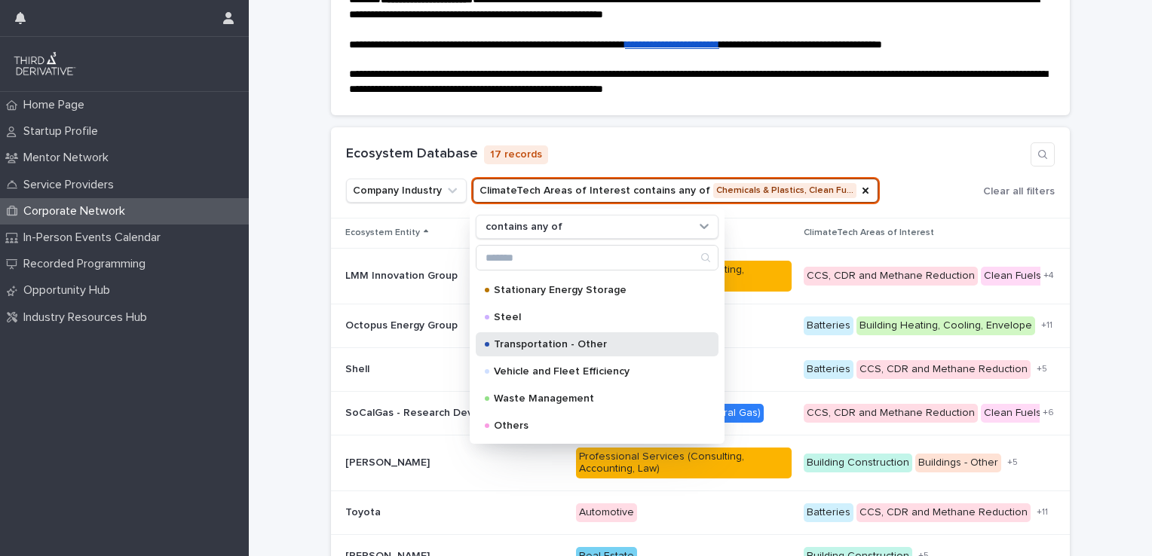
click at [587, 342] on p "Transportation - Other" at bounding box center [594, 344] width 201 height 11
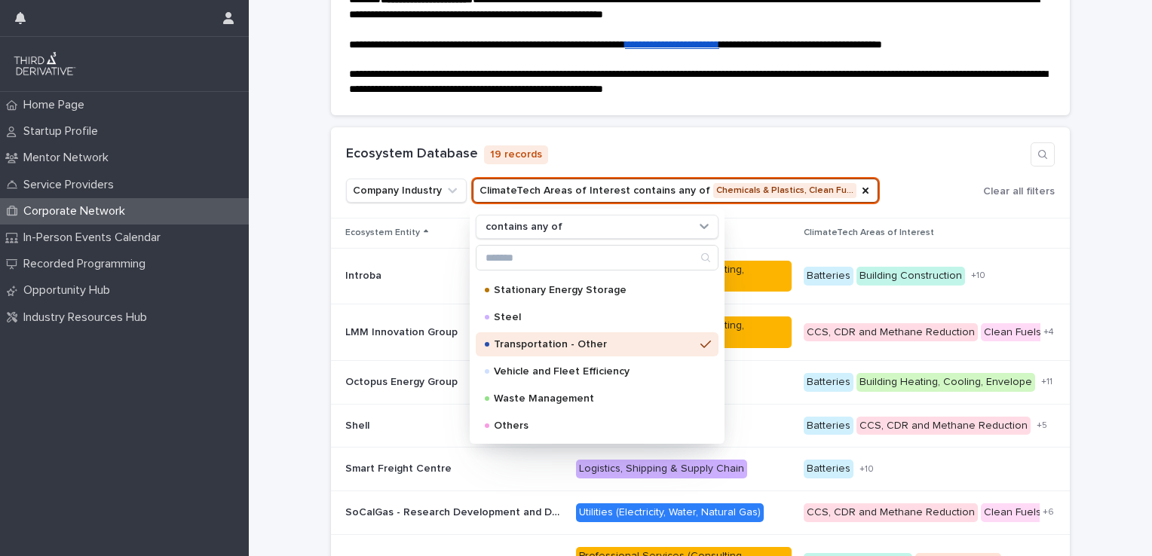
click at [1083, 323] on div "**********" at bounding box center [700, 387] width 903 height 856
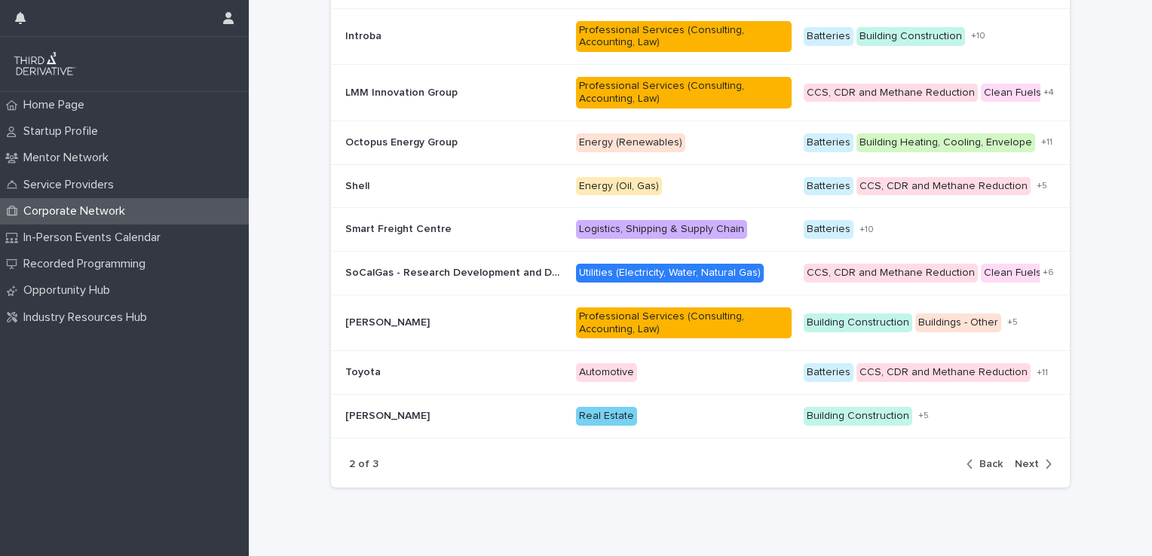
scroll to position [433, 0]
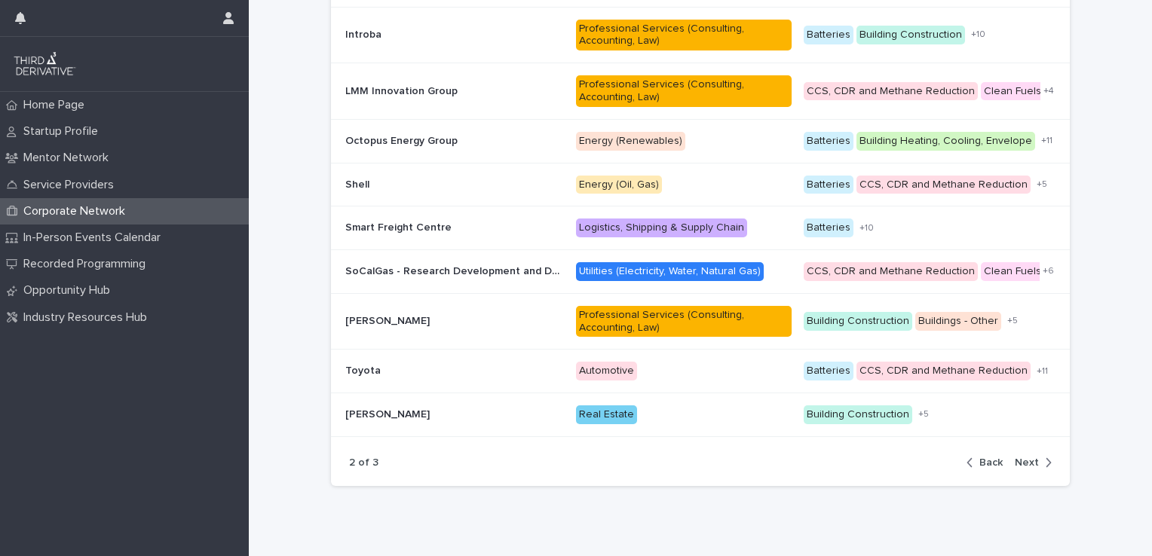
click at [1045, 460] on icon "button" at bounding box center [1048, 463] width 7 height 14
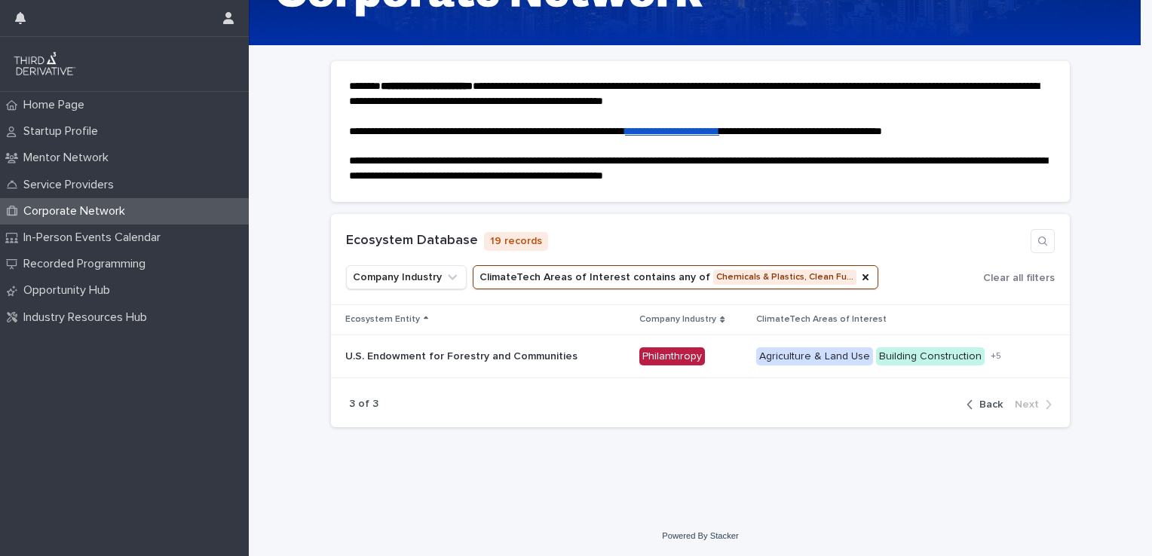
click at [968, 403] on icon "button" at bounding box center [970, 405] width 7 height 14
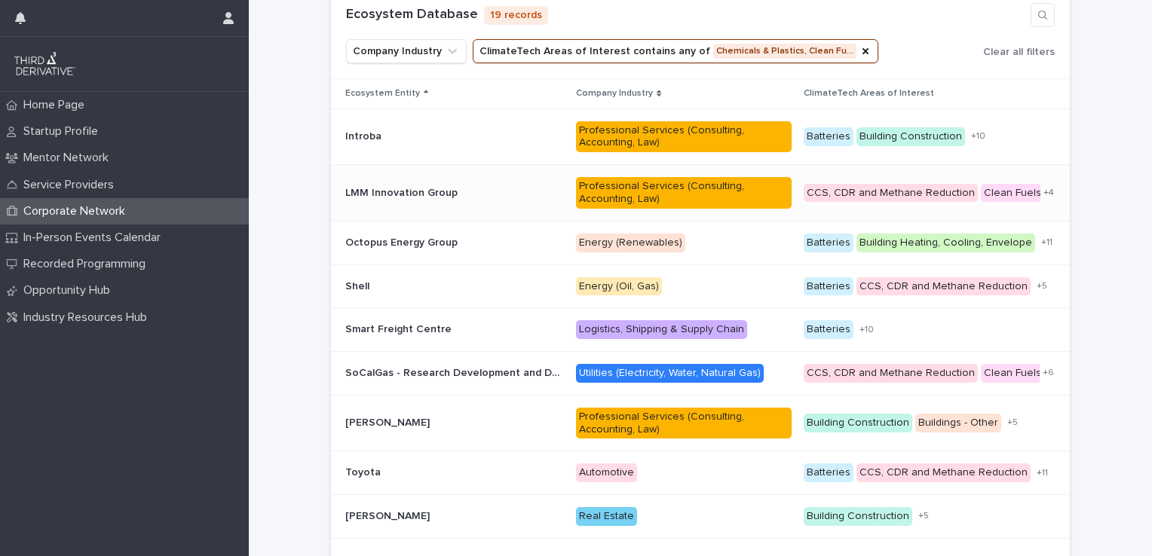
scroll to position [365, 0]
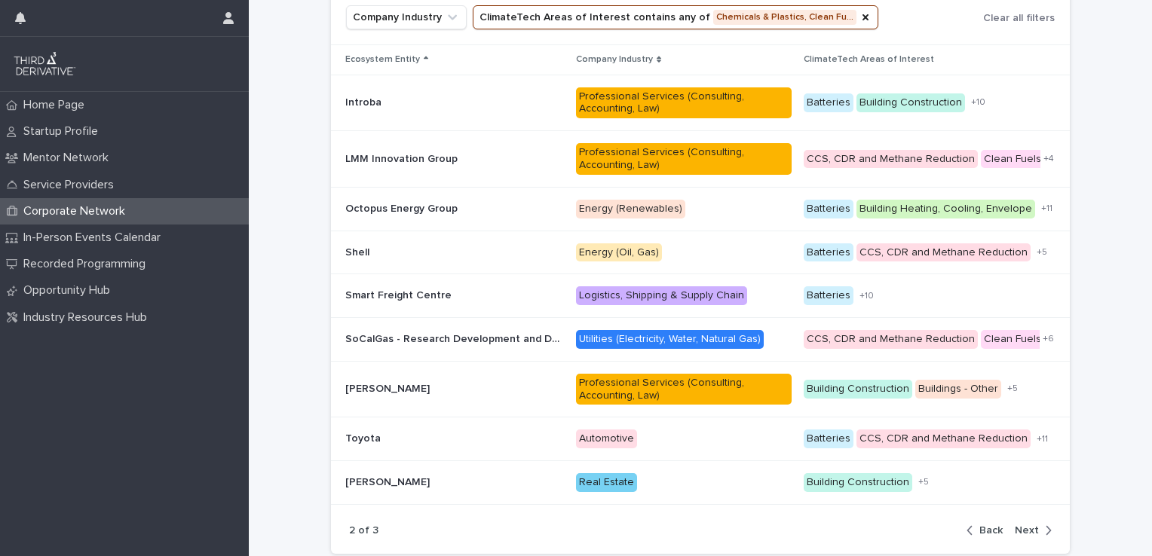
click at [970, 529] on div "button" at bounding box center [973, 531] width 13 height 14
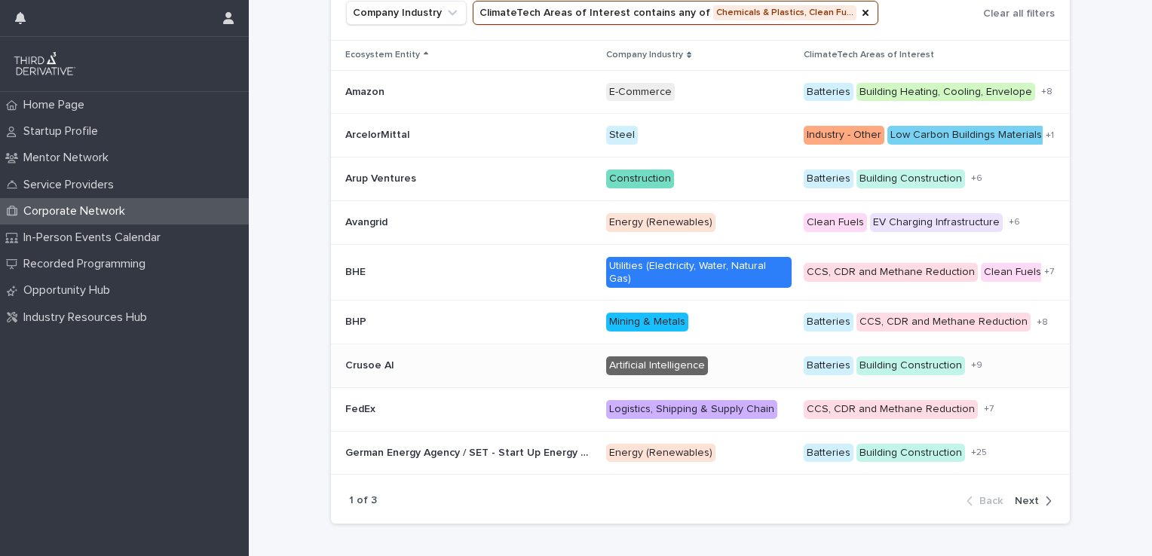
scroll to position [370, 0]
click at [353, 216] on p "Avangrid" at bounding box center [367, 221] width 45 height 16
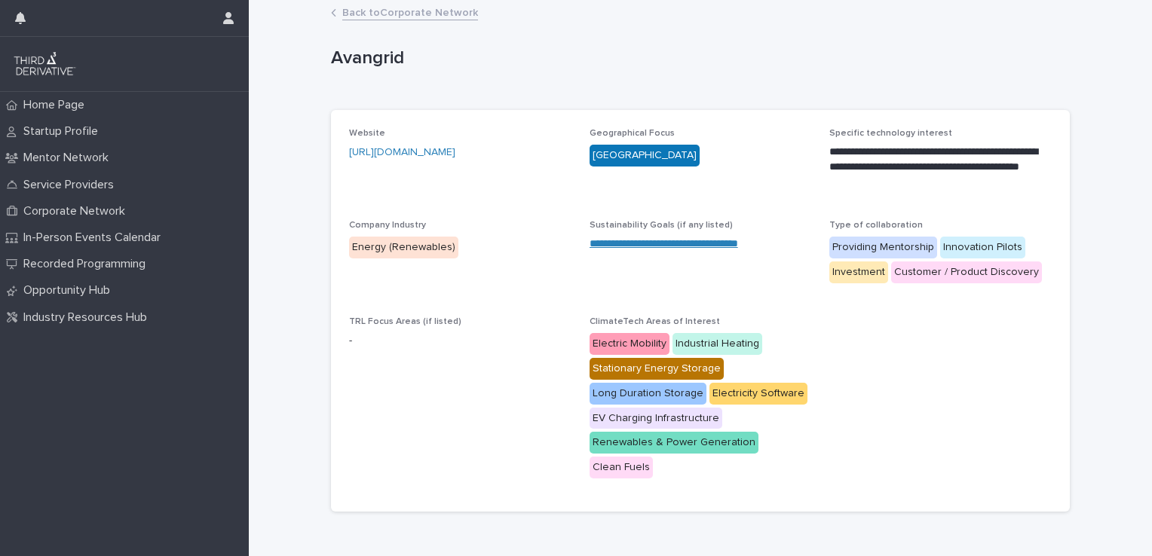
click at [698, 238] on link "**********" at bounding box center [664, 243] width 149 height 11
click at [124, 201] on div "Corporate Network" at bounding box center [124, 211] width 249 height 26
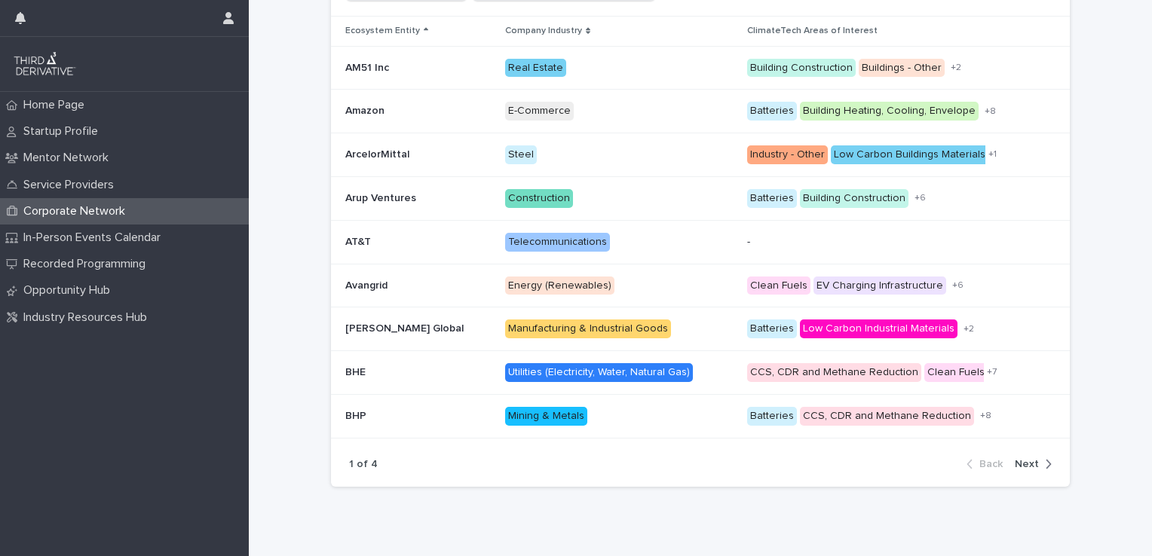
scroll to position [391, 0]
